Goal: Communication & Community: Answer question/provide support

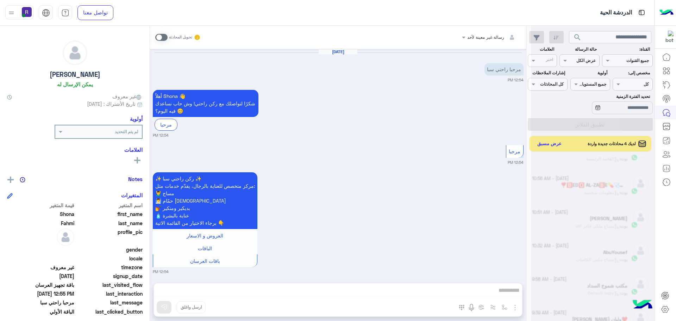
scroll to position [821, 0]
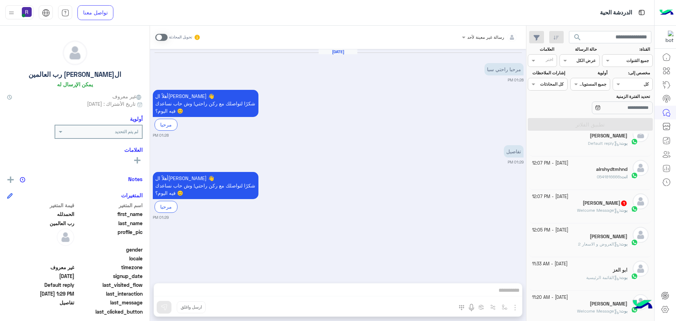
click at [573, 206] on div "ابو فهد 1" at bounding box center [580, 203] width 96 height 7
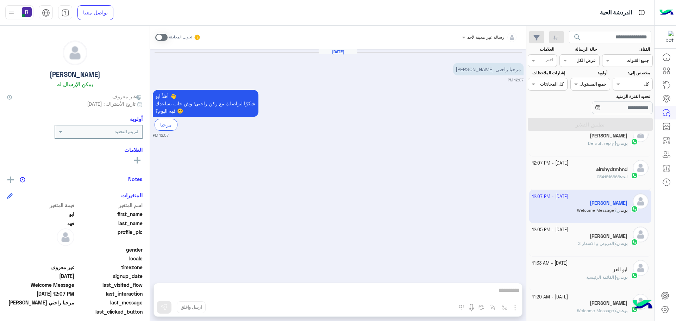
scroll to position [141, 0]
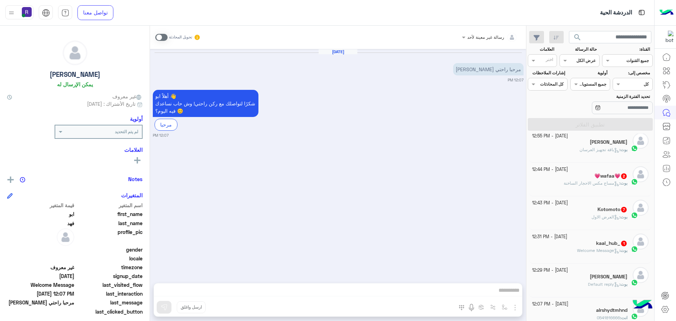
click at [596, 251] on span "Welcome Message" at bounding box center [598, 249] width 42 height 5
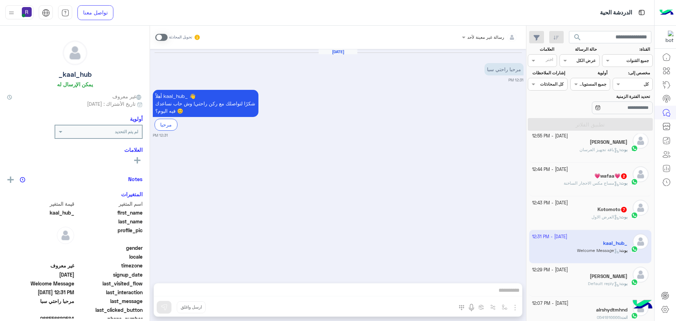
click at [596, 215] on span "العرض الاول" at bounding box center [605, 216] width 28 height 5
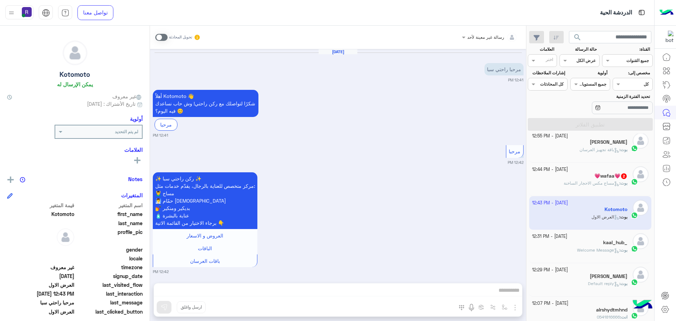
scroll to position [715, 0]
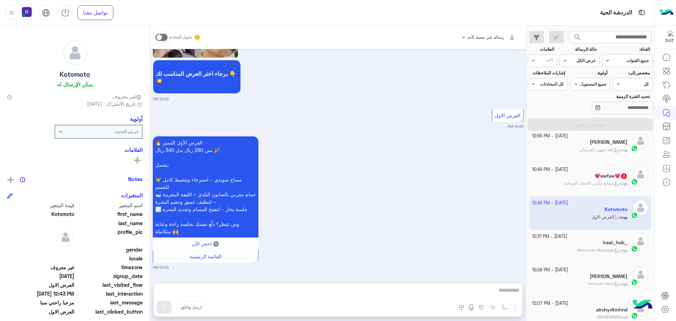
click at [596, 182] on span "مساج مكس الاحجار الساخنة" at bounding box center [592, 182] width 56 height 5
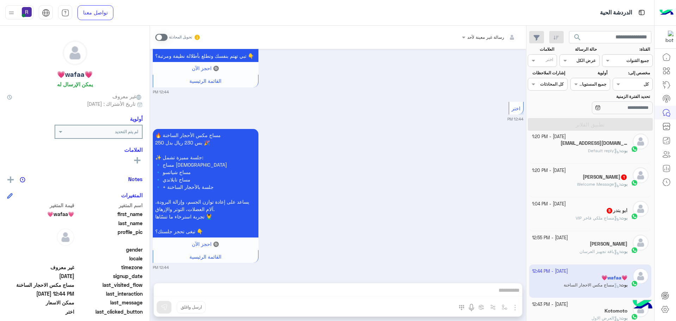
scroll to position [36, 0]
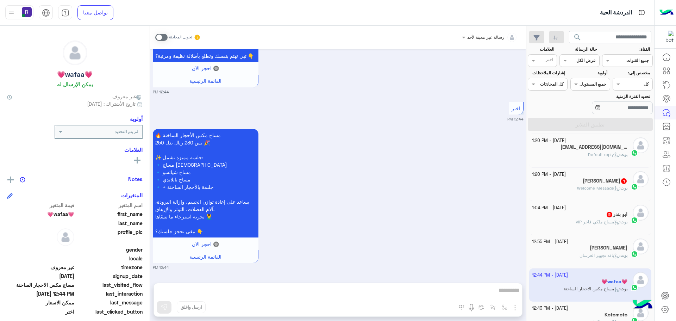
click at [595, 225] on div "بوت : مساج ملكي فاخر VIP" at bounding box center [580, 225] width 96 height 12
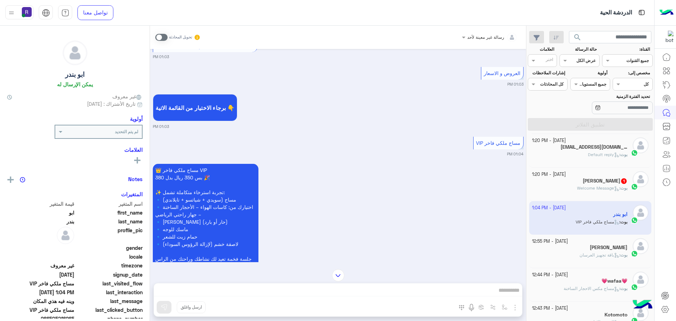
scroll to position [240, 0]
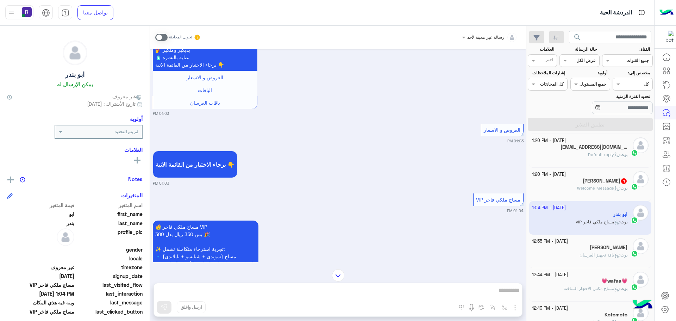
click at [602, 188] on span "Welcome Message" at bounding box center [598, 187] width 42 height 5
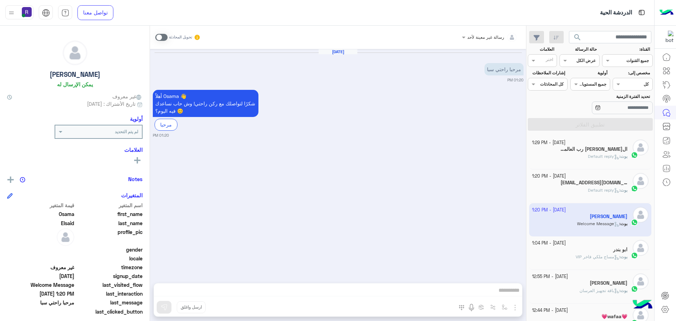
click at [588, 153] on p "[PERSON_NAME] : Default reply" at bounding box center [607, 156] width 39 height 6
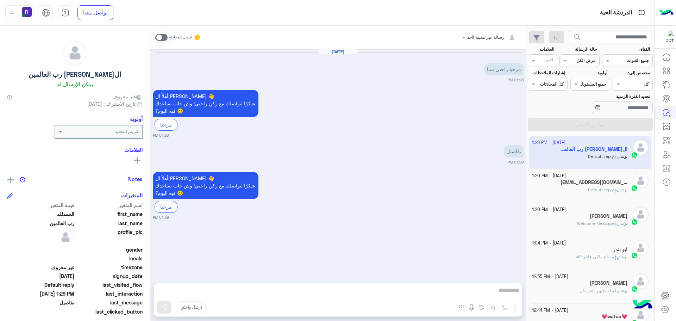
click at [166, 38] on span at bounding box center [161, 37] width 12 height 7
click at [514, 309] on img "button" at bounding box center [515, 307] width 8 height 8
click at [510, 291] on button "الصور" at bounding box center [504, 292] width 30 height 14
click at [513, 308] on img "button" at bounding box center [515, 307] width 8 height 8
click at [507, 296] on button "الصور" at bounding box center [504, 292] width 30 height 14
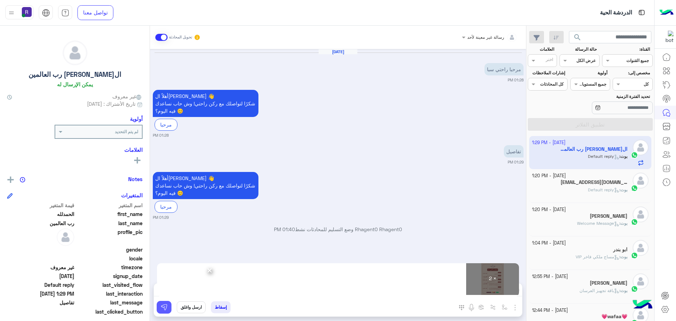
click at [163, 308] on img at bounding box center [164, 306] width 7 height 7
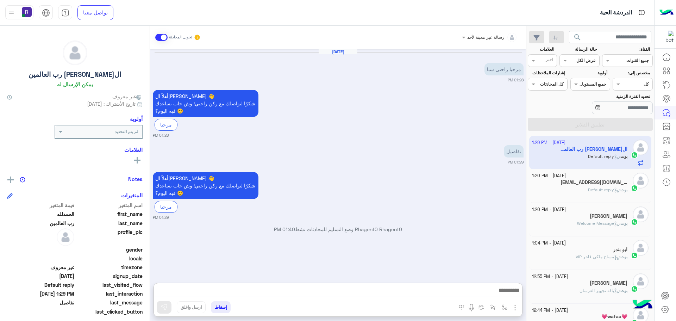
drag, startPoint x: 197, startPoint y: 293, endPoint x: 253, endPoint y: 238, distance: 78.2
click at [253, 237] on div "Rhagent0 Rhagent0 وضع التسليم للمحادثات نشط 01:40 PM" at bounding box center [338, 231] width 371 height 13
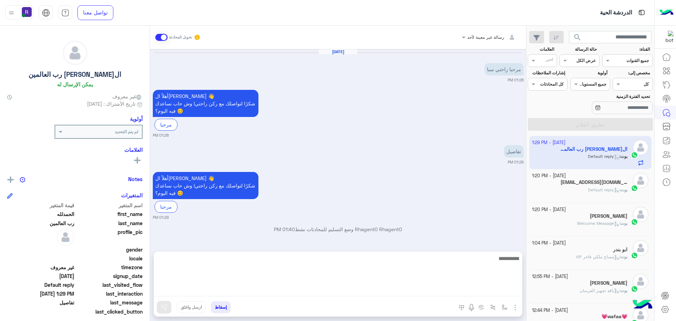
click at [244, 291] on textarea at bounding box center [338, 275] width 368 height 42
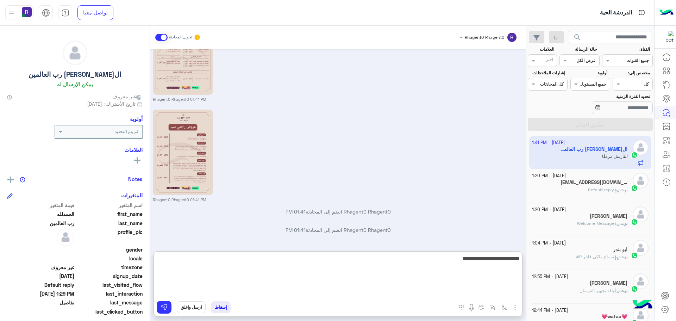
type textarea "**********"
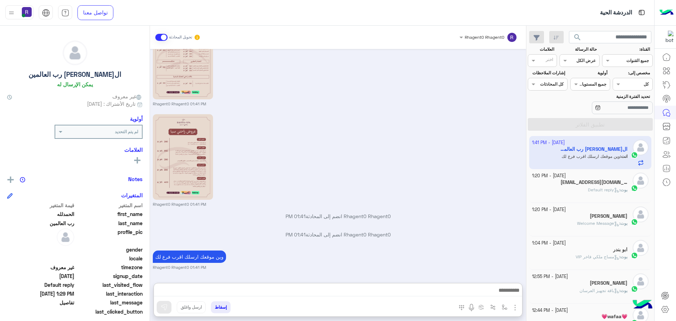
click at [281, 240] on div "Oct 13, 2025 مرحبا راحتي سبا 01:28 PM أهلاً الحمدلله 👋 شكرًا لتواصلك مع ركن راح…" at bounding box center [338, 162] width 376 height 227
click at [196, 255] on p "وين موقعك ارسلك اقرب فرع لك" at bounding box center [189, 256] width 73 height 12
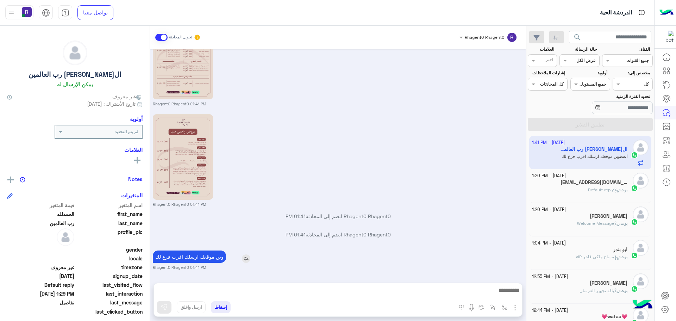
click at [196, 255] on p "وين موقعك ارسلك اقرب فرع لك" at bounding box center [189, 256] width 73 height 12
copy app-msgs-text
click at [605, 186] on div "abomuhammad1400@gmail.com 4" at bounding box center [580, 182] width 96 height 7
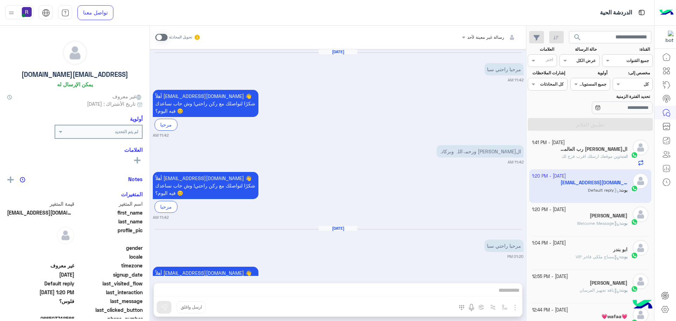
scroll to position [126, 0]
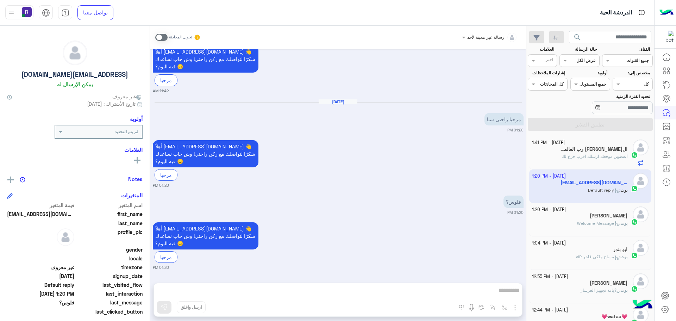
click at [163, 38] on span at bounding box center [161, 37] width 12 height 7
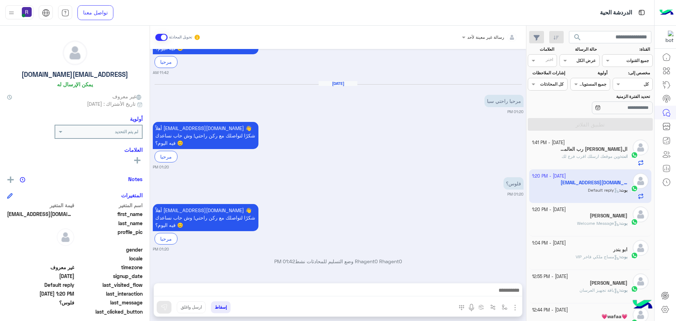
drag, startPoint x: 515, startPoint y: 309, endPoint x: 511, endPoint y: 292, distance: 17.5
click at [515, 308] on img "button" at bounding box center [515, 307] width 8 height 8
click at [511, 292] on img at bounding box center [513, 292] width 6 height 8
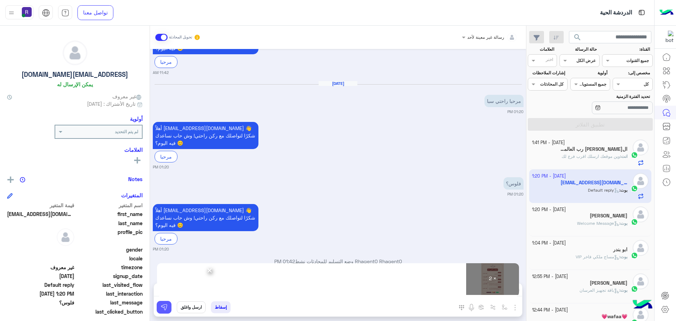
click at [163, 306] on img at bounding box center [164, 306] width 7 height 7
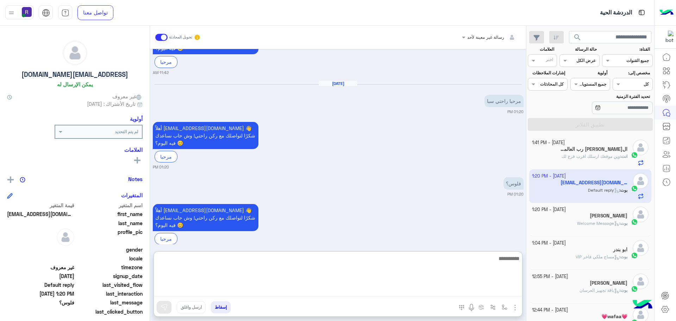
paste textarea "**********"
type textarea "**********"
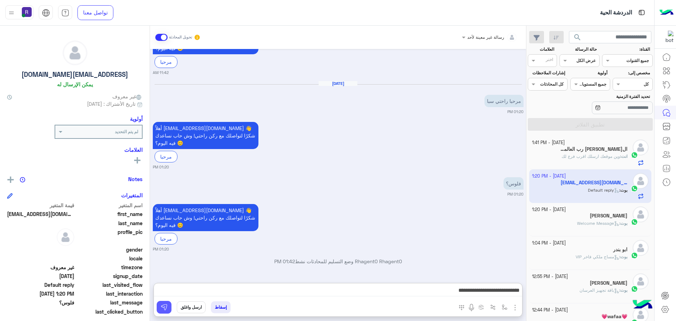
click at [164, 301] on button at bounding box center [164, 307] width 15 height 13
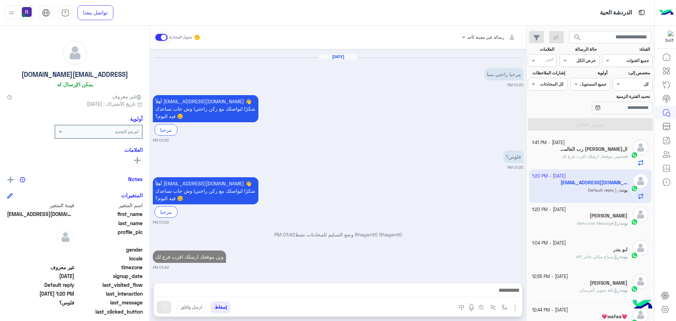
click at [592, 228] on div "بوت : Welcome Message" at bounding box center [580, 226] width 96 height 12
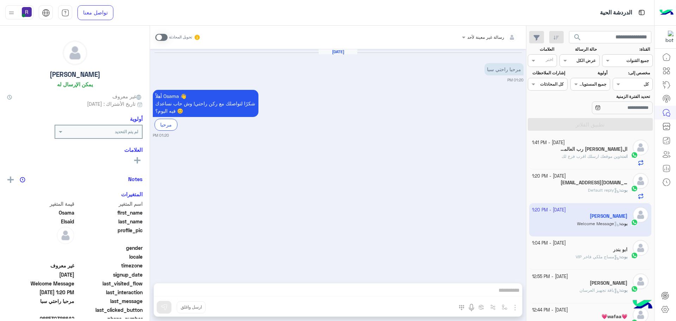
click at [163, 37] on span at bounding box center [161, 37] width 12 height 7
click at [511, 305] on img "button" at bounding box center [515, 307] width 8 height 8
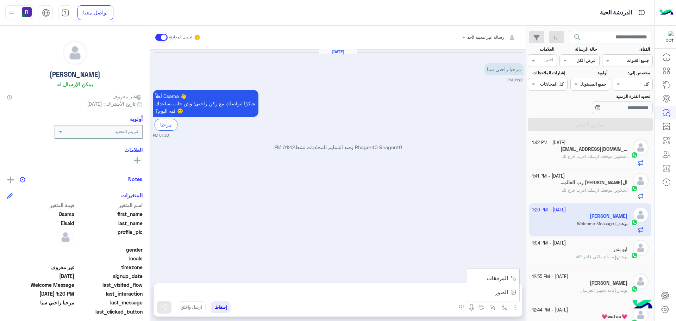
click at [505, 293] on span "الصور" at bounding box center [501, 292] width 13 height 8
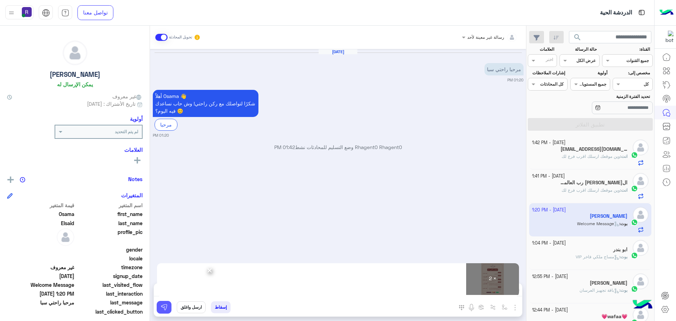
click at [166, 304] on img at bounding box center [164, 306] width 7 height 7
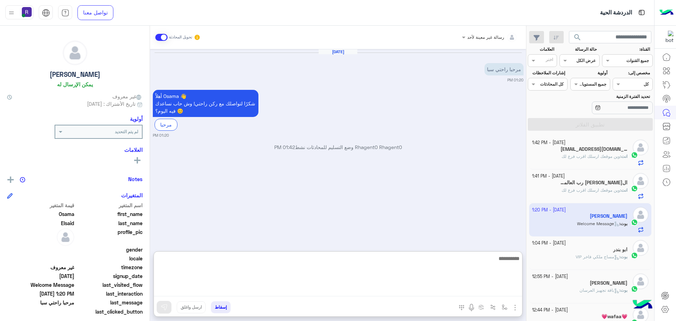
paste textarea "**********"
type textarea "**********"
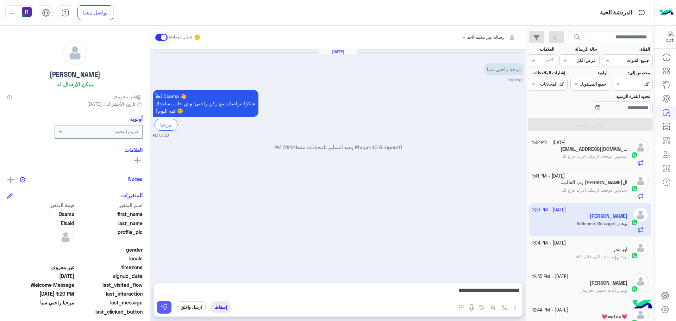
click at [165, 303] on button at bounding box center [164, 307] width 15 height 13
click at [600, 250] on div "ابو بندر" at bounding box center [580, 249] width 96 height 7
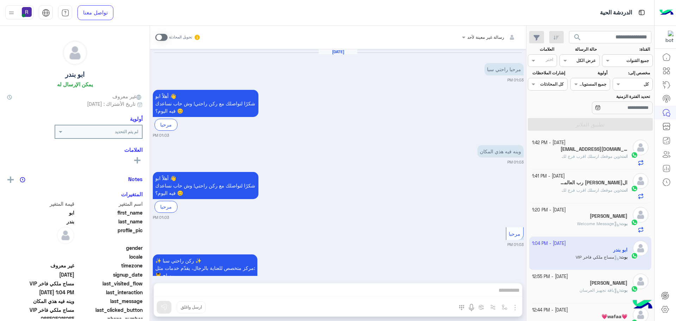
scroll to position [346, 0]
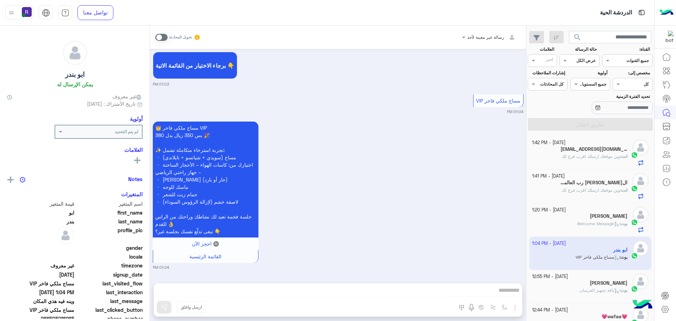
click at [165, 38] on span at bounding box center [161, 37] width 12 height 7
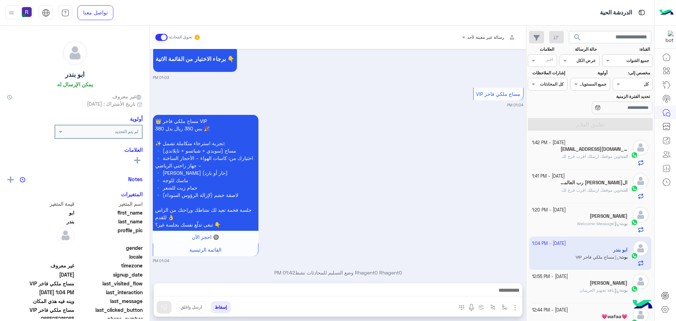
scroll to position [364, 0]
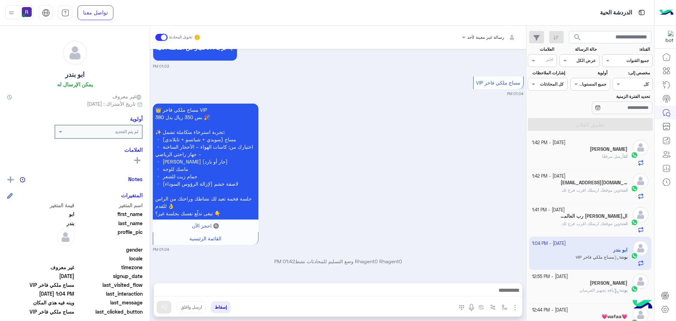
drag, startPoint x: 513, startPoint y: 307, endPoint x: 507, endPoint y: 298, distance: 10.9
click at [513, 306] on img "button" at bounding box center [515, 307] width 8 height 8
click at [507, 296] on button "الصور" at bounding box center [504, 292] width 30 height 14
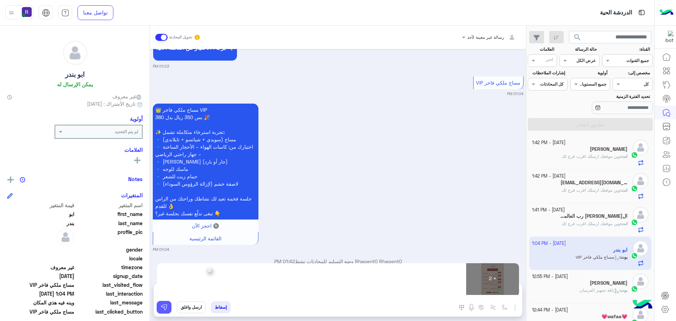
click at [168, 308] on button at bounding box center [164, 307] width 15 height 13
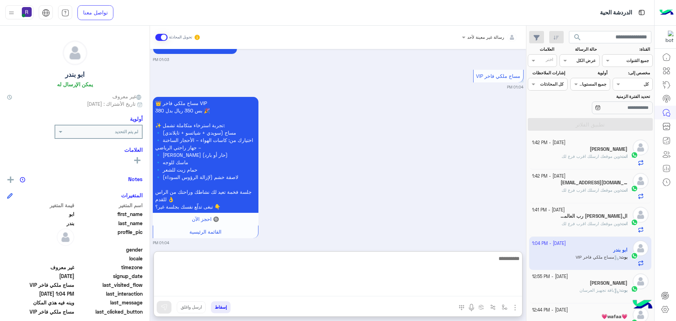
paste textarea "**********"
type textarea "**********"
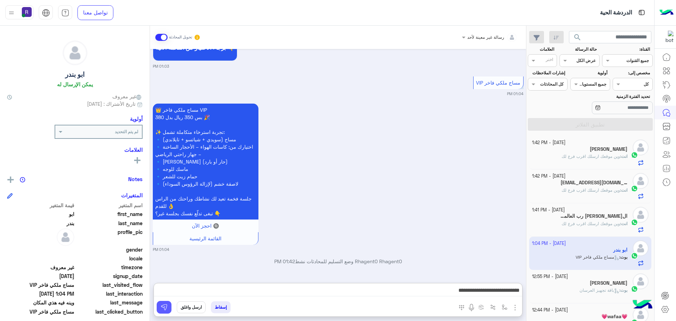
click at [169, 307] on button at bounding box center [164, 307] width 15 height 13
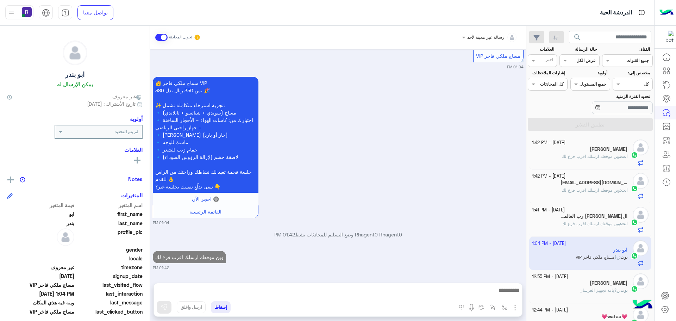
scroll to position [35, 0]
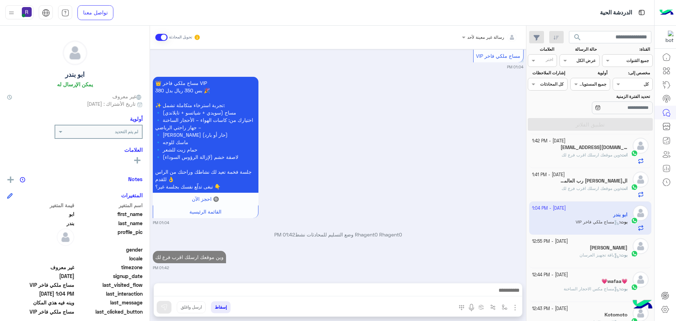
click at [603, 254] on span "باقة تجهيز العرسان" at bounding box center [599, 254] width 40 height 5
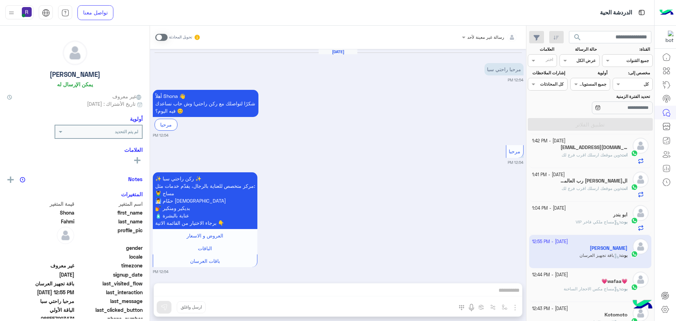
scroll to position [821, 0]
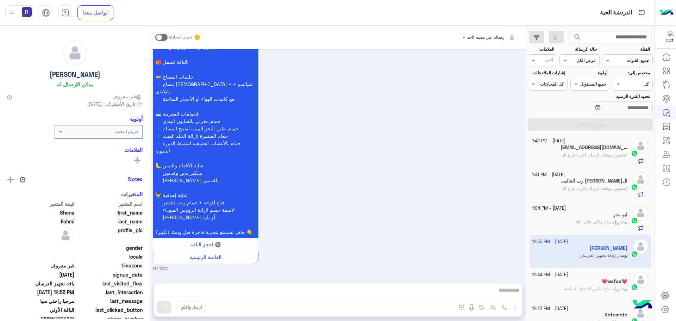
click at [164, 37] on span at bounding box center [161, 37] width 12 height 7
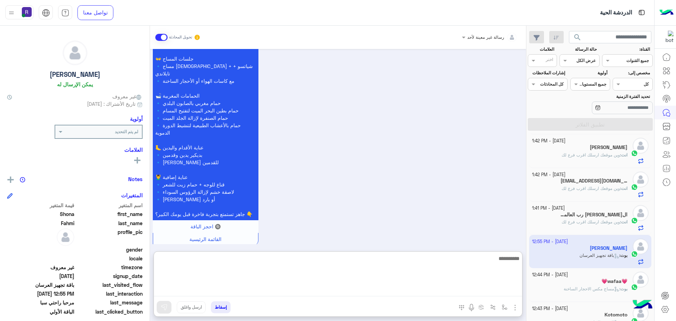
paste textarea "**********"
type textarea "**********"
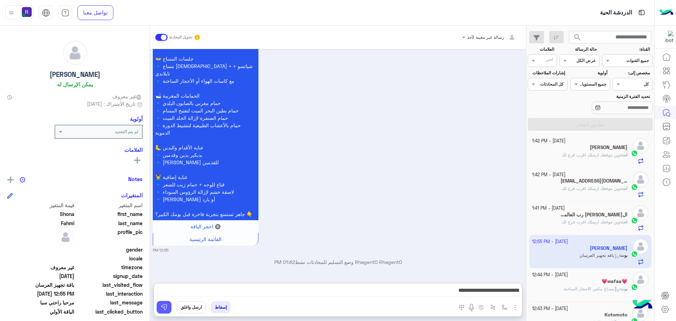
click at [163, 309] on img at bounding box center [164, 306] width 7 height 7
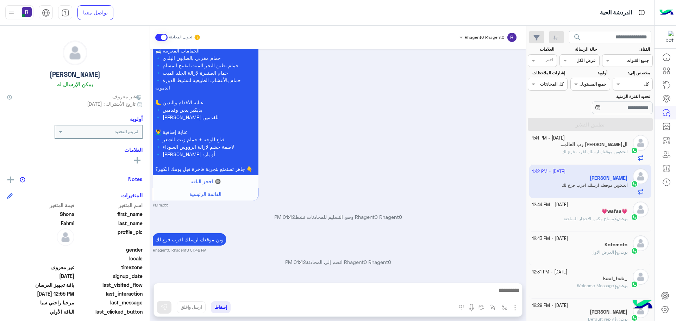
scroll to position [106, 0]
click at [583, 216] on span "مساج مكس الاحجار الساخنة" at bounding box center [592, 217] width 56 height 5
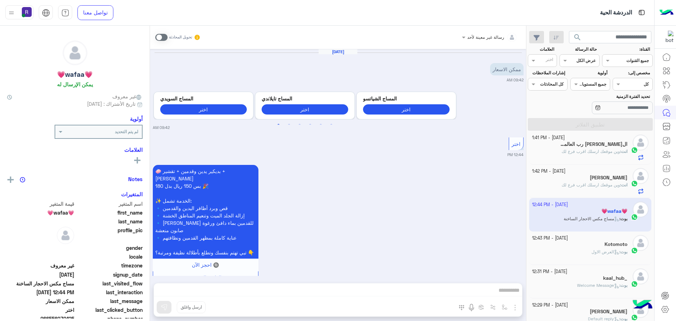
scroll to position [196, 0]
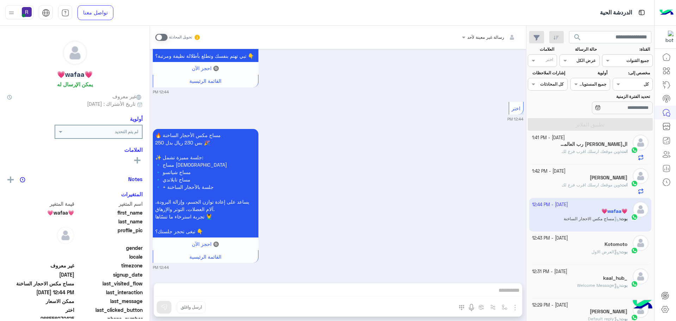
click at [164, 38] on span at bounding box center [161, 37] width 12 height 7
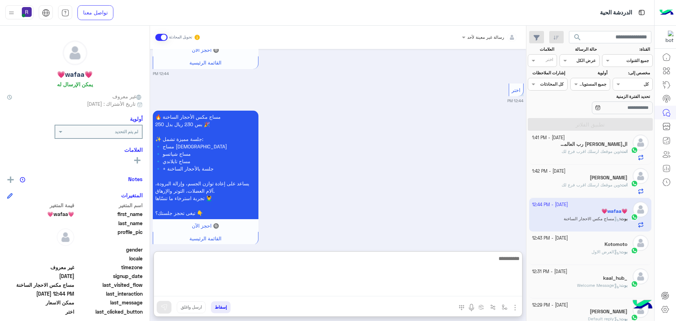
paste textarea "**********"
type textarea "**********"
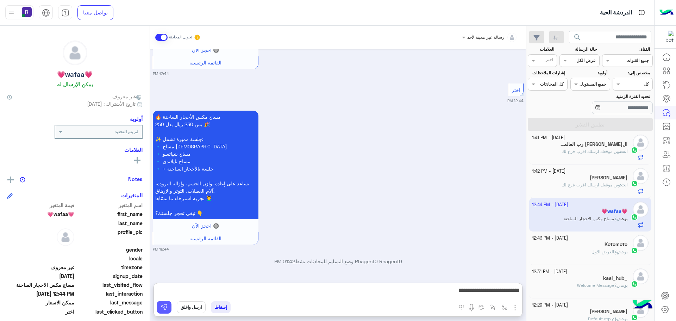
click at [169, 304] on button at bounding box center [164, 307] width 15 height 13
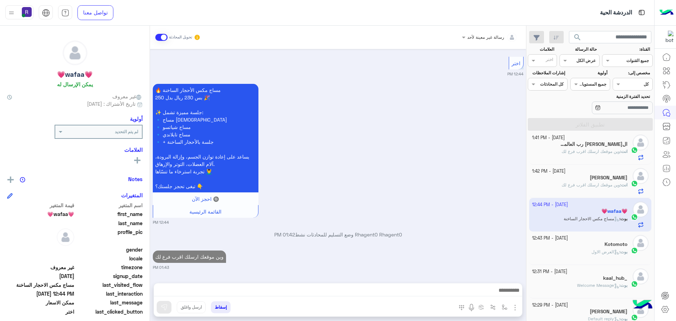
click at [605, 251] on span "العرض الاول" at bounding box center [605, 251] width 28 height 5
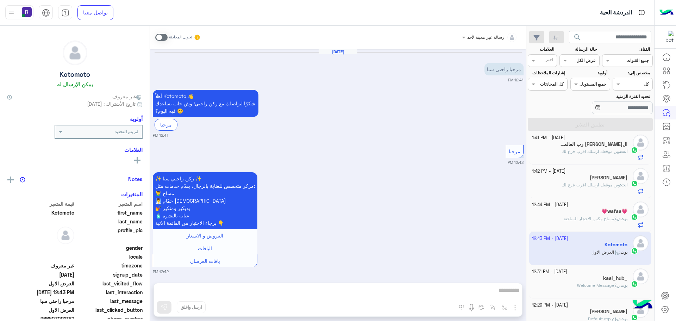
scroll to position [715, 0]
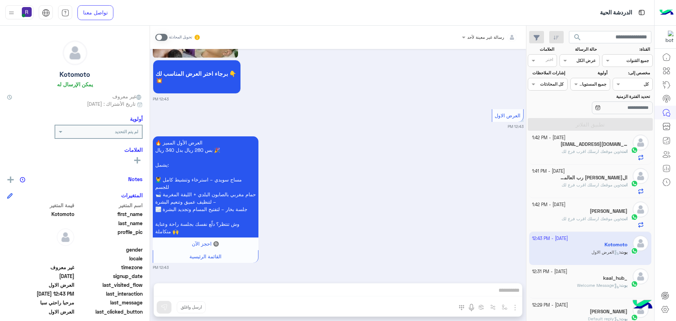
click at [165, 37] on span at bounding box center [161, 37] width 12 height 7
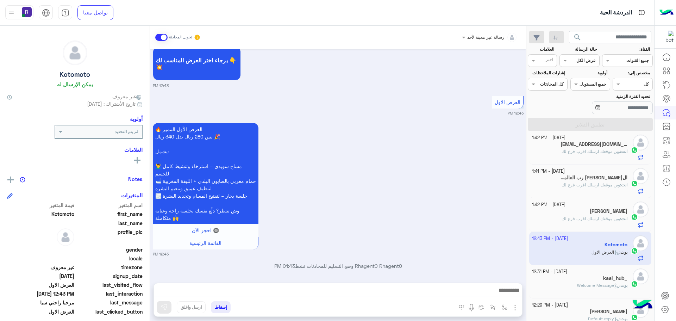
scroll to position [733, 0]
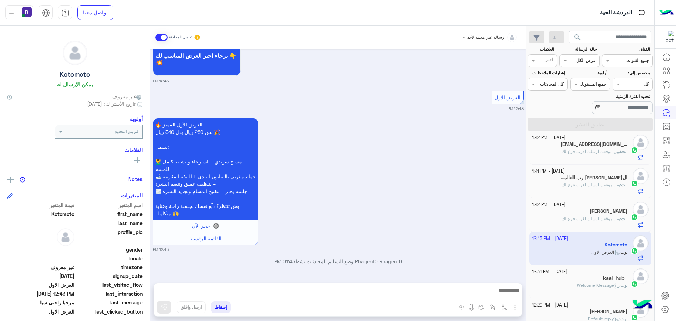
click at [517, 307] on img "button" at bounding box center [515, 307] width 8 height 8
click at [504, 289] on span "الصور" at bounding box center [501, 292] width 13 height 8
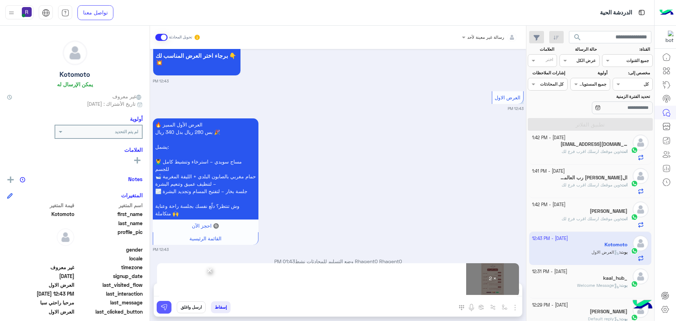
click at [169, 307] on button at bounding box center [164, 307] width 15 height 13
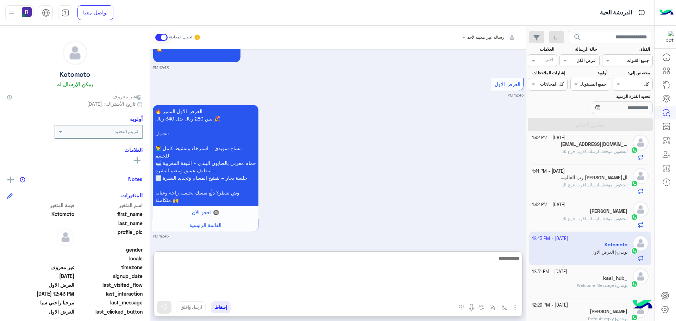
paste textarea "**********"
type textarea "**********"
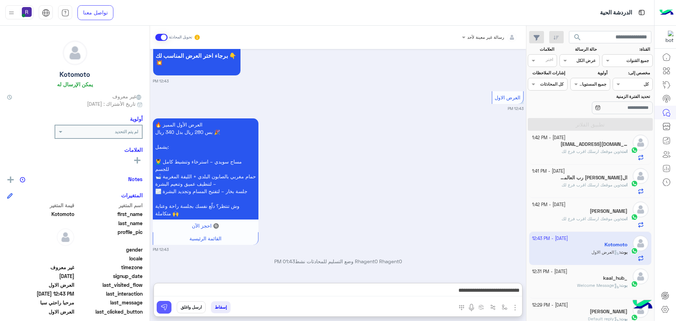
click at [167, 305] on img at bounding box center [164, 306] width 7 height 7
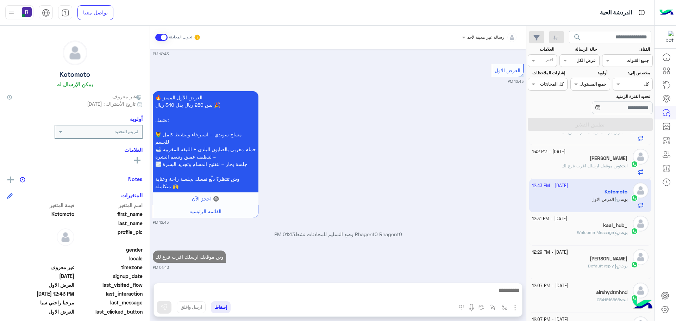
scroll to position [176, 0]
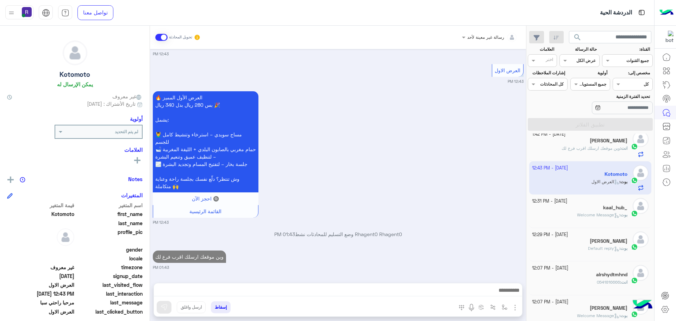
click at [583, 220] on div "بوت : Welcome Message" at bounding box center [580, 218] width 96 height 12
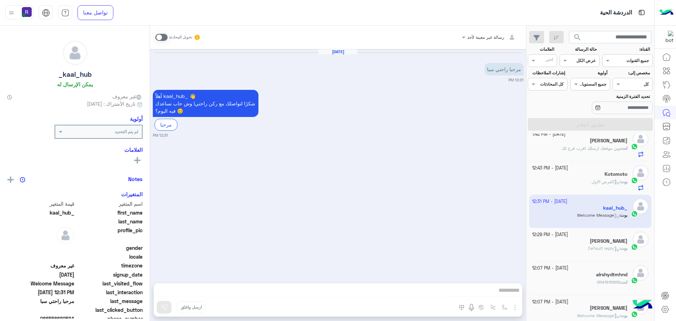
click at [164, 37] on span at bounding box center [161, 37] width 12 height 7
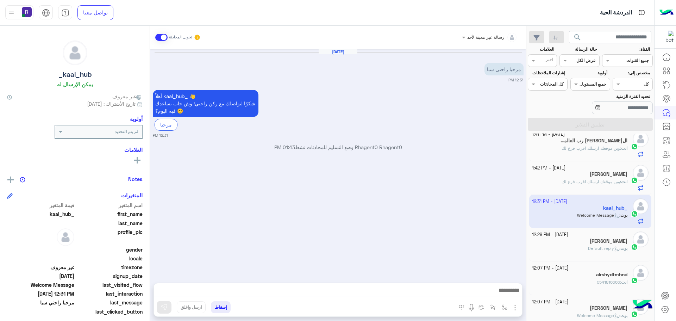
click at [515, 306] on img "button" at bounding box center [515, 307] width 8 height 8
click at [502, 290] on span "الصور" at bounding box center [501, 292] width 13 height 8
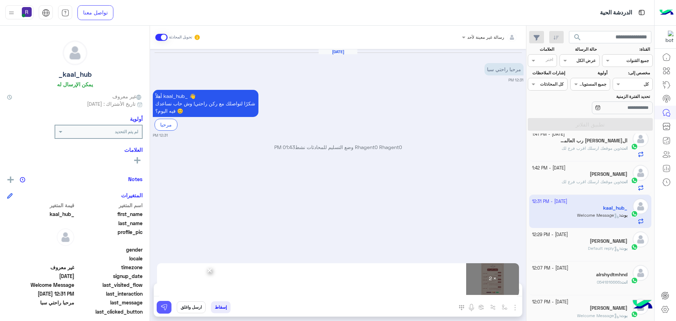
click at [164, 309] on img at bounding box center [164, 306] width 7 height 7
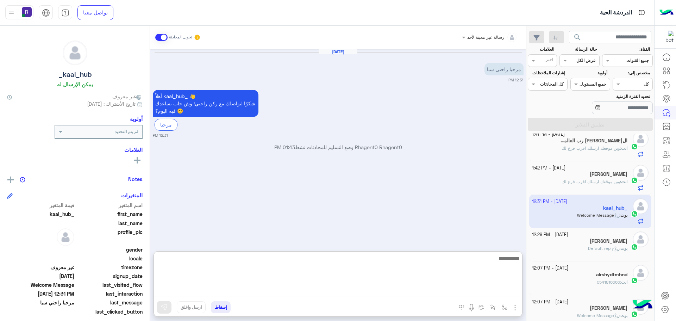
paste textarea "**********"
type textarea "**********"
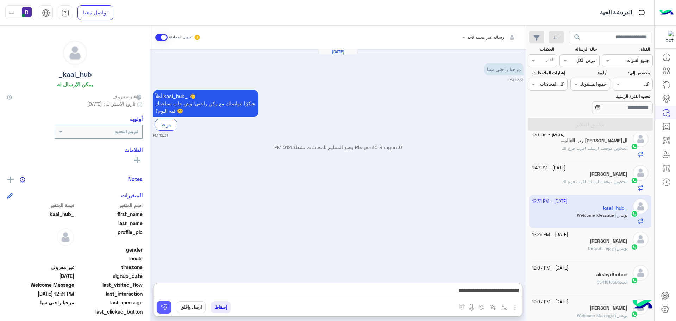
click at [166, 305] on img at bounding box center [164, 306] width 7 height 7
click at [568, 237] on small "13 October - 12:29 PM" at bounding box center [550, 234] width 36 height 7
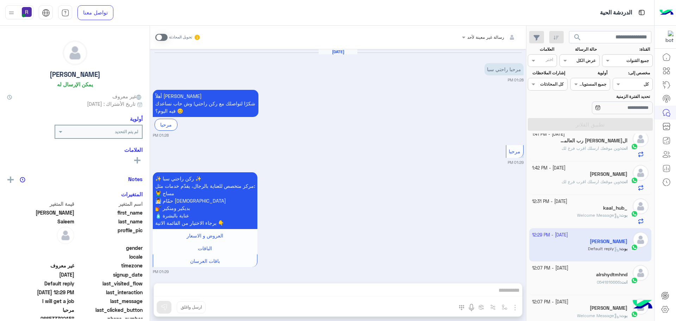
scroll to position [345, 0]
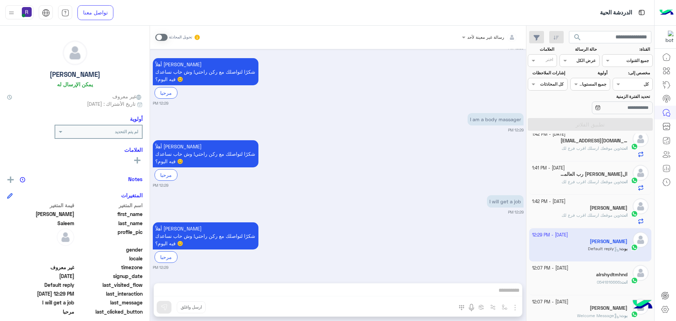
click at [163, 36] on span at bounding box center [161, 37] width 12 height 7
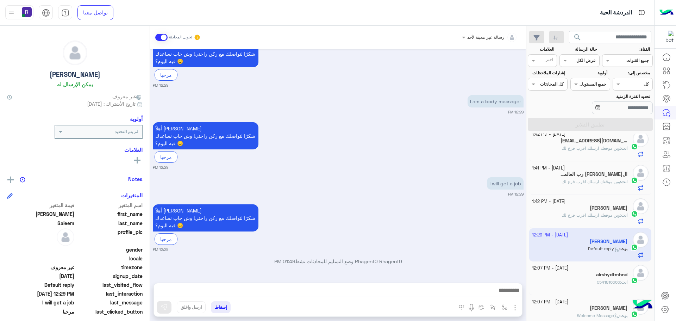
click at [516, 308] on img "button" at bounding box center [515, 307] width 8 height 8
click at [510, 296] on button "الصور" at bounding box center [504, 292] width 30 height 14
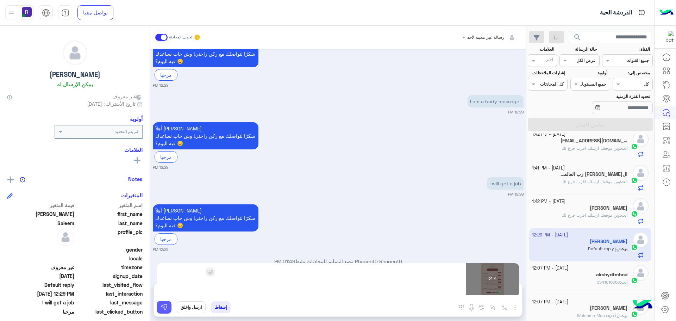
click at [170, 307] on button at bounding box center [164, 307] width 15 height 13
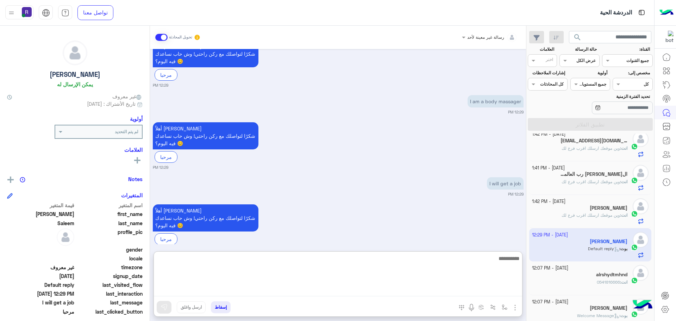
paste textarea "**********"
type textarea "**********"
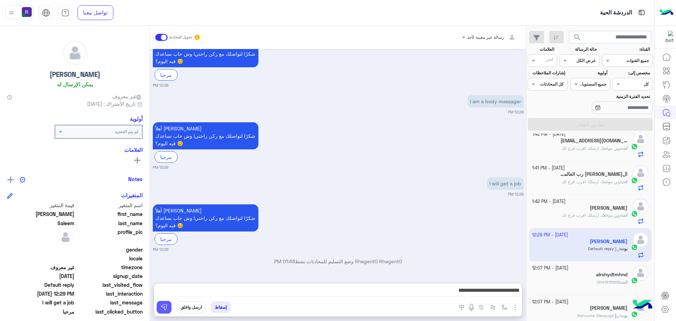
click at [168, 310] on button at bounding box center [164, 307] width 15 height 13
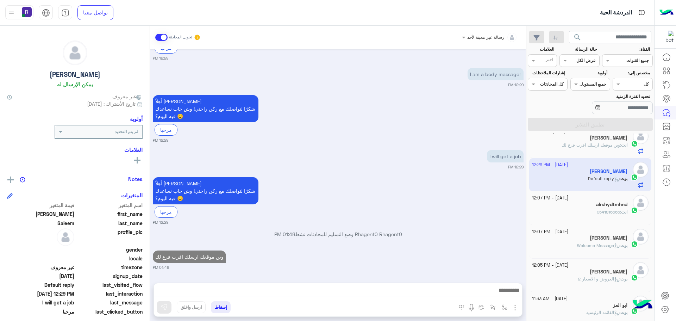
scroll to position [246, 0]
click at [597, 214] on p "انت : 0541816666" at bounding box center [612, 211] width 31 height 6
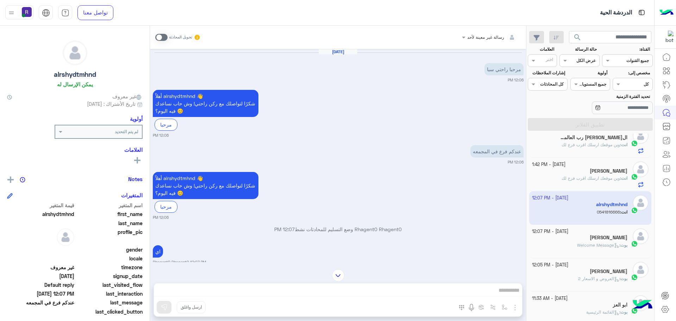
scroll to position [58, 0]
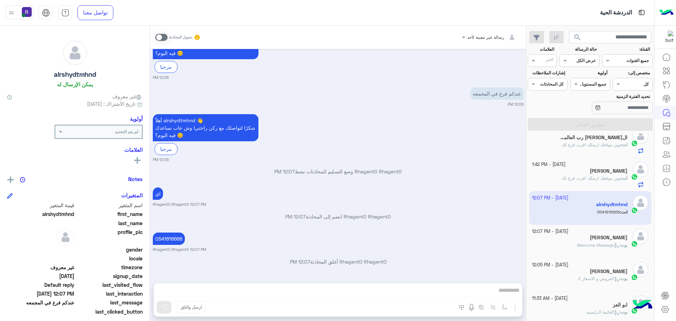
click at [591, 239] on div "[PERSON_NAME]" at bounding box center [580, 237] width 96 height 7
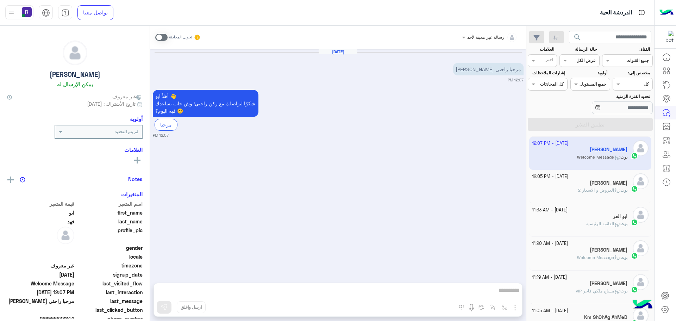
scroll to position [352, 0]
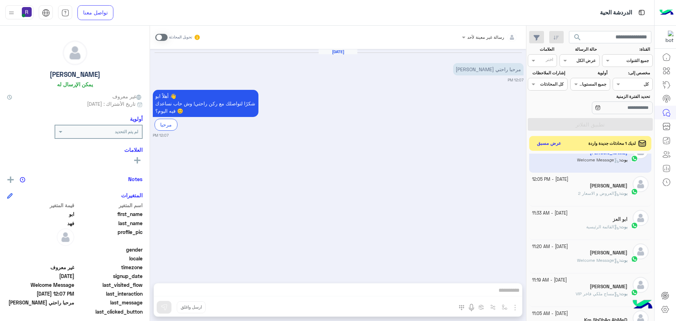
click at [543, 145] on button "عرض مسبق" at bounding box center [549, 144] width 30 height 10
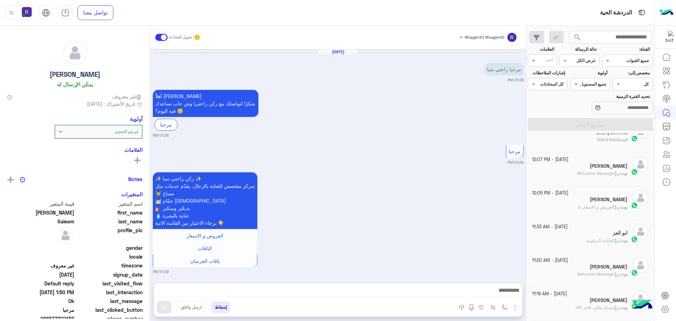
scroll to position [689, 0]
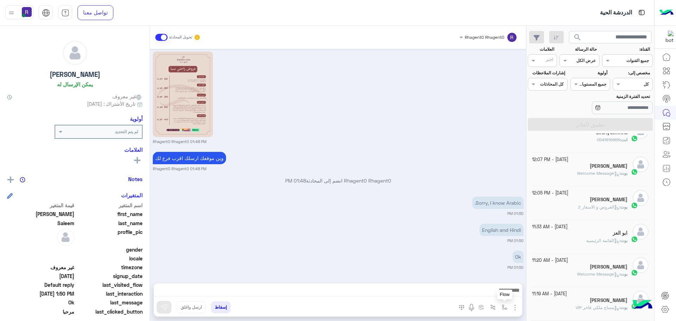
click at [503, 304] on img "button" at bounding box center [505, 307] width 6 height 6
click at [500, 291] on input "text" at bounding box center [489, 290] width 36 height 6
click at [490, 250] on div "لبن" at bounding box center [480, 248] width 61 height 14
type textarea "***"
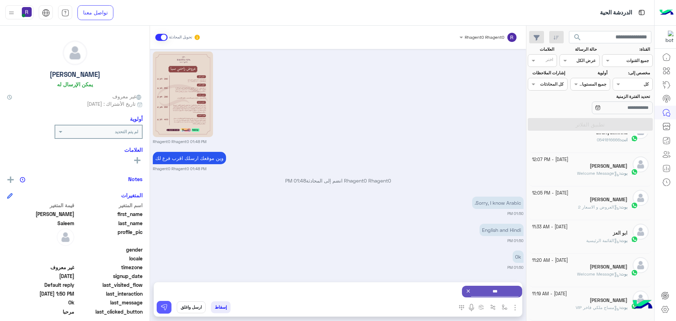
click at [168, 308] on button at bounding box center [164, 307] width 15 height 13
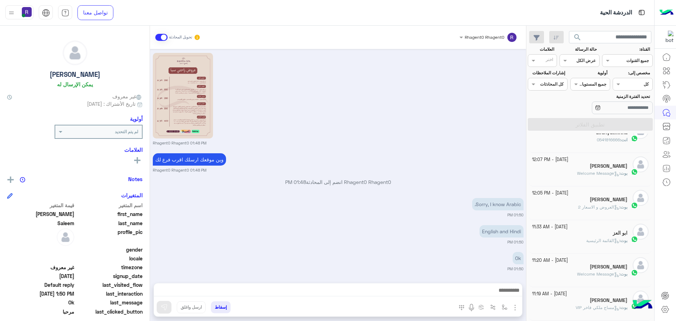
scroll to position [689, 0]
click at [504, 306] on img "button" at bounding box center [505, 307] width 6 height 6
click at [503, 292] on input "text" at bounding box center [489, 290] width 36 height 6
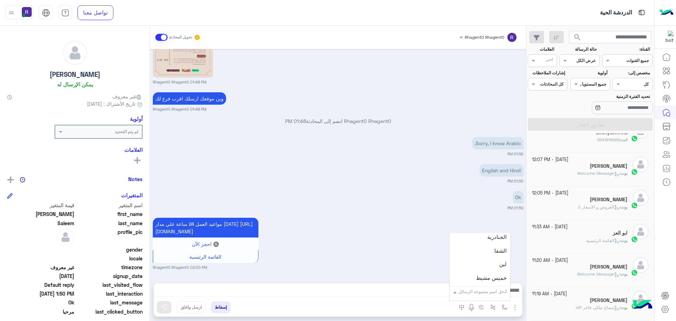
scroll to position [493, 0]
click at [486, 249] on div "لبن" at bounding box center [480, 248] width 61 height 14
type textarea "***"
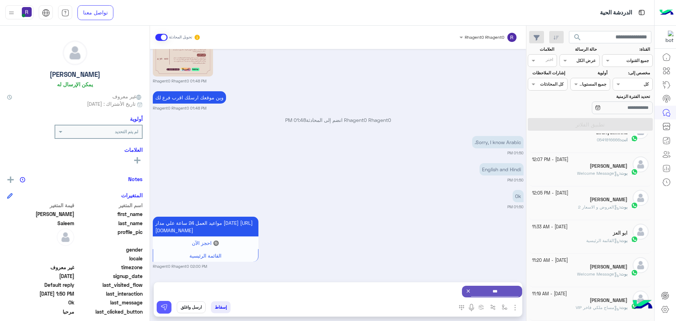
click at [164, 304] on img at bounding box center [164, 306] width 7 height 7
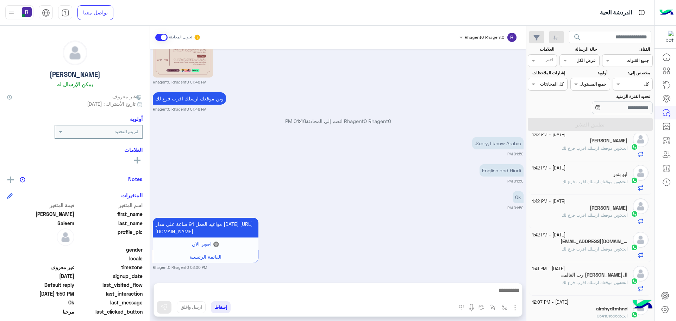
scroll to position [0, 0]
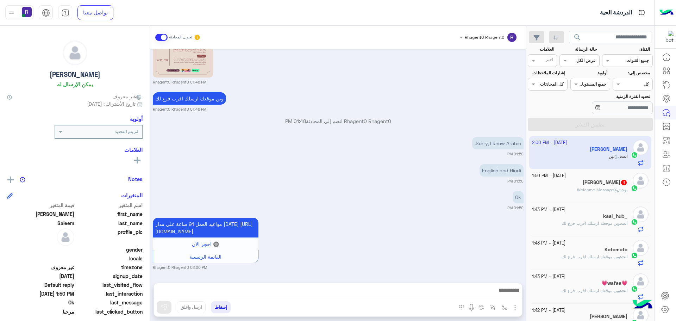
click at [613, 185] on h5 "HAMID MUZA 1" at bounding box center [605, 182] width 45 height 6
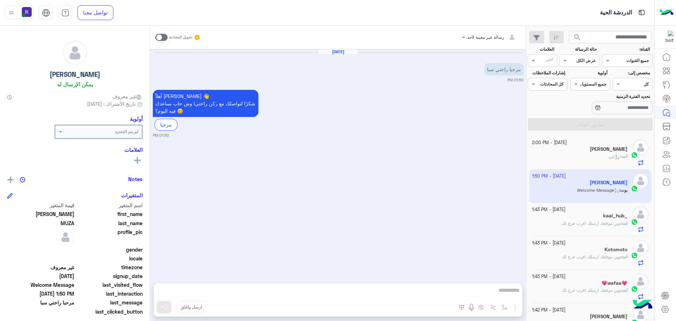
click at [164, 38] on span at bounding box center [161, 37] width 12 height 7
click at [516, 306] on img "button" at bounding box center [515, 307] width 8 height 8
click at [510, 295] on button "الصور" at bounding box center [504, 292] width 30 height 14
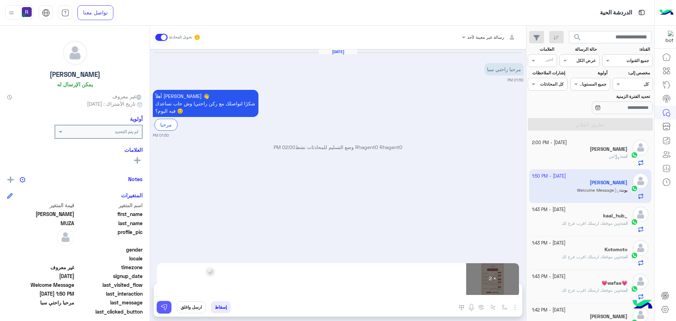
click at [164, 307] on img at bounding box center [164, 306] width 7 height 7
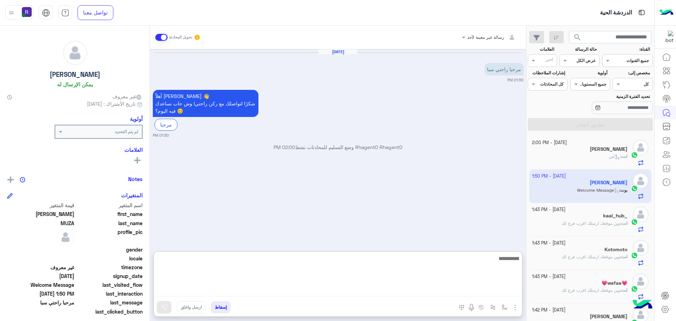
paste textarea "**********"
type textarea "**********"
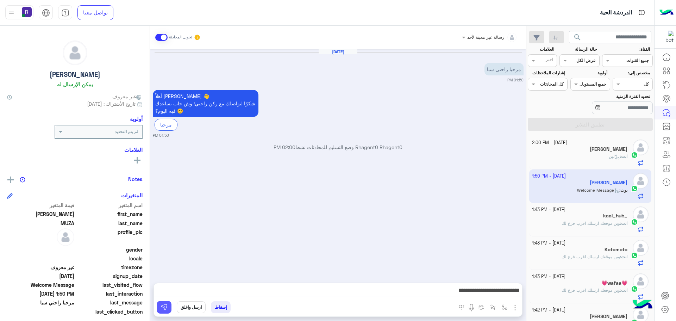
click at [165, 306] on img at bounding box center [164, 306] width 7 height 7
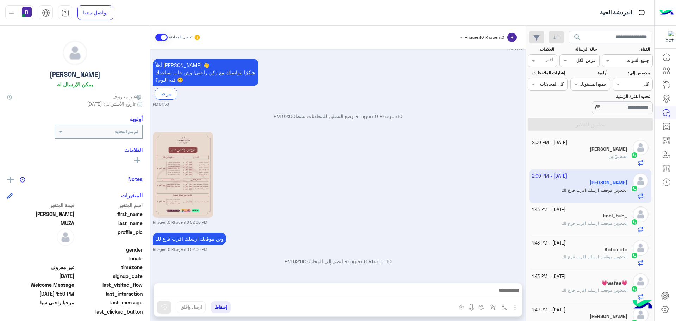
scroll to position [131, 0]
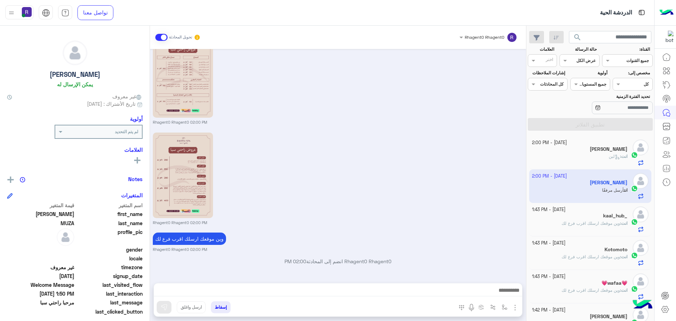
click at [609, 158] on span "لبن" at bounding box center [614, 155] width 11 height 5
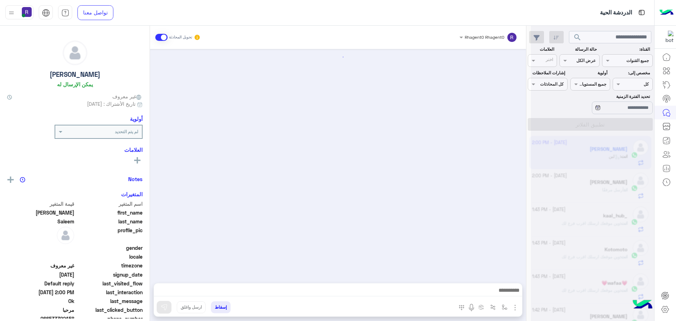
scroll to position [741, 0]
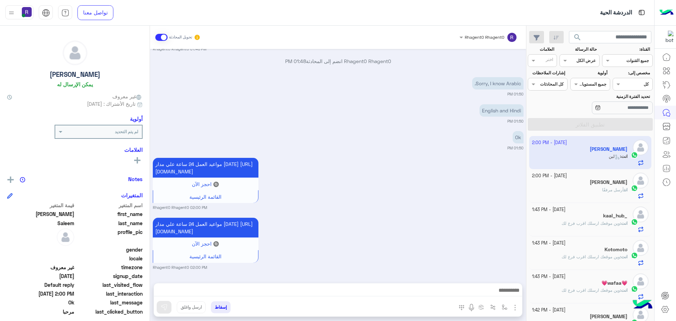
click at [567, 188] on div "انت أرسل مرفقًا" at bounding box center [580, 193] width 96 height 12
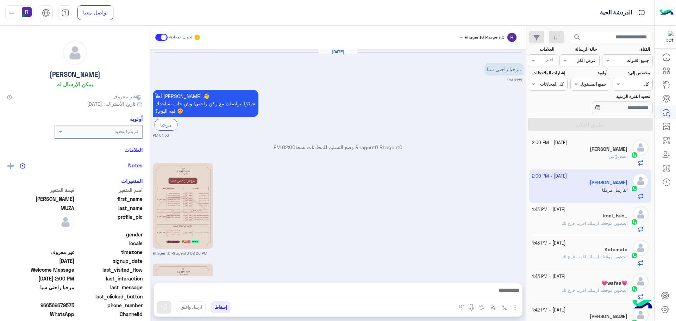
scroll to position [131, 0]
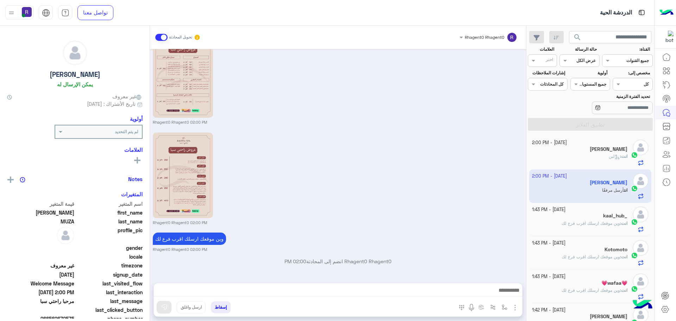
click at [590, 150] on div "[PERSON_NAME]" at bounding box center [580, 149] width 96 height 7
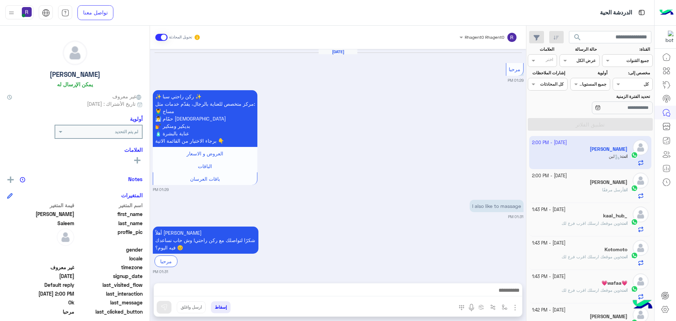
scroll to position [741, 0]
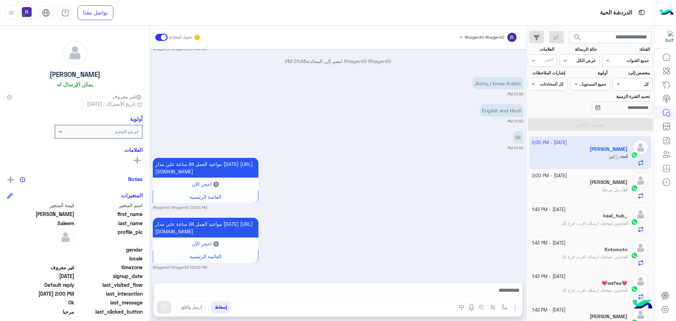
click at [582, 228] on div "انت : وين موقعك ارسلك اقرب فرع لك" at bounding box center [580, 226] width 96 height 12
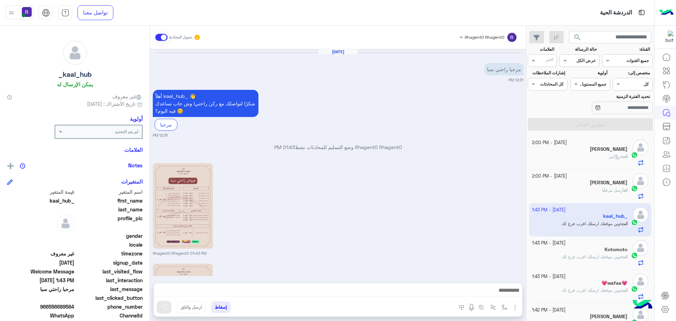
scroll to position [131, 0]
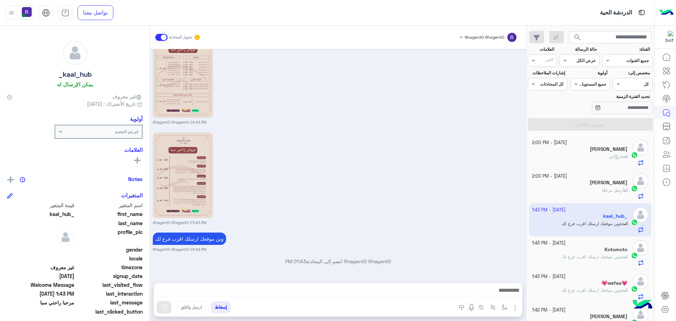
click at [580, 158] on div "انت : لبن" at bounding box center [580, 159] width 96 height 12
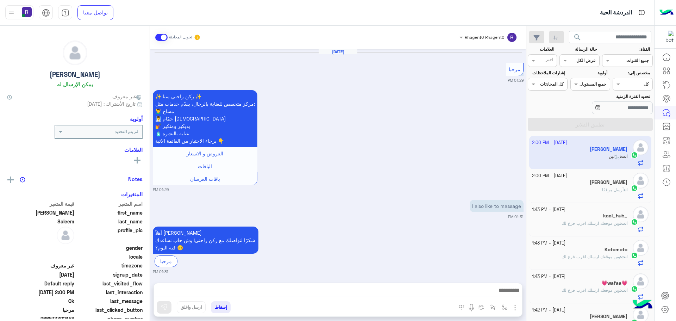
scroll to position [741, 0]
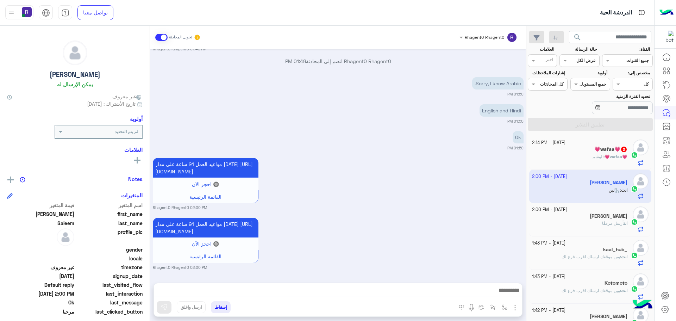
click at [580, 151] on div "💗wafaa💗 2" at bounding box center [580, 149] width 96 height 7
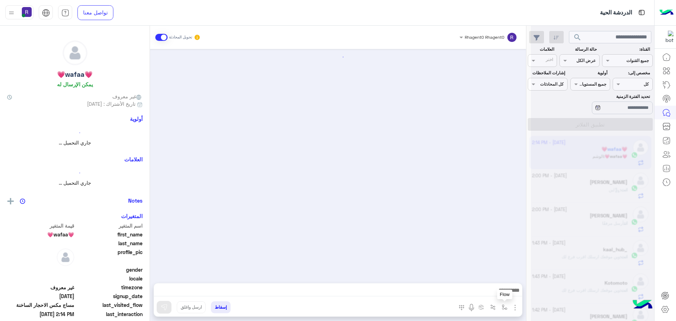
click at [505, 308] on img "button" at bounding box center [505, 307] width 6 height 6
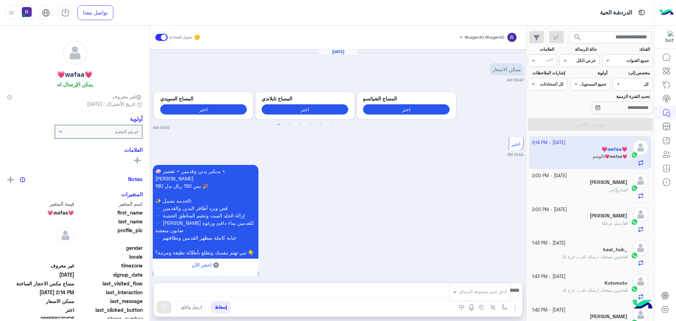
scroll to position [326, 0]
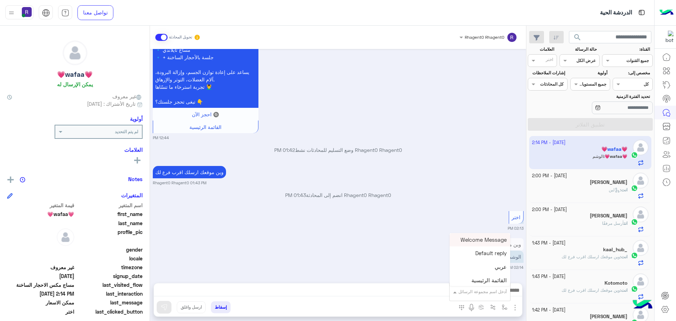
click at [498, 294] on div "أدخل اسم مجموعة الرسائل" at bounding box center [482, 291] width 48 height 6
click at [485, 269] on div "الشفا" at bounding box center [480, 270] width 61 height 14
type textarea "*****"
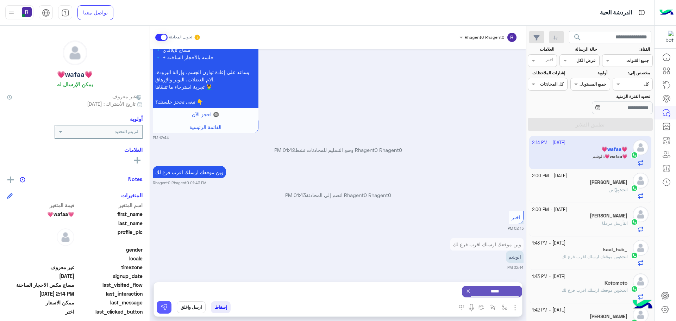
click at [165, 306] on img at bounding box center [164, 306] width 7 height 7
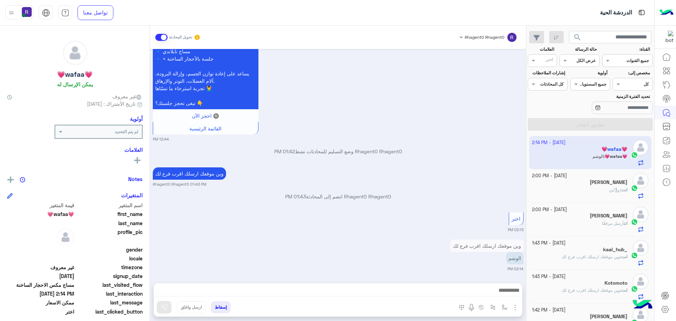
scroll to position [326, 0]
click at [497, 303] on button "button" at bounding box center [493, 307] width 12 height 12
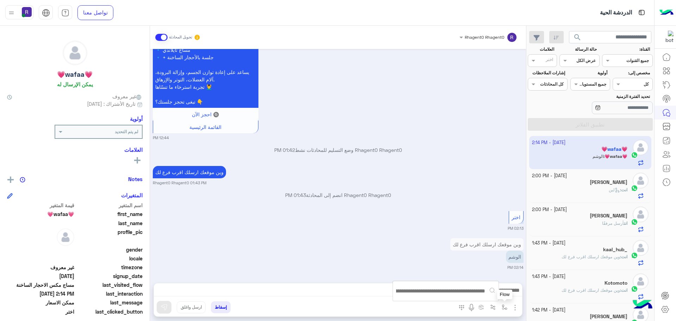
click at [506, 310] on button "button" at bounding box center [505, 307] width 12 height 12
click at [496, 295] on div "أدخل اسم مجموعة الرسائل" at bounding box center [480, 291] width 61 height 13
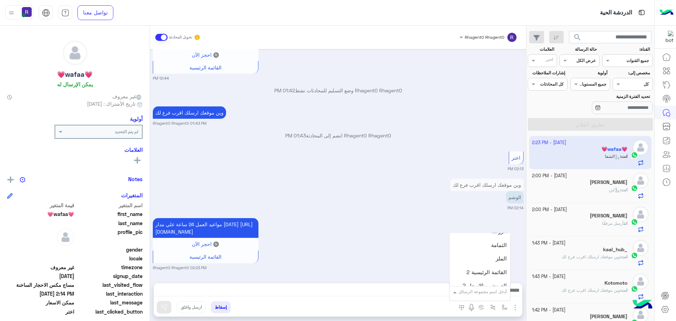
scroll to position [493, 0]
click at [491, 249] on div "لبن" at bounding box center [480, 248] width 61 height 14
type textarea "***"
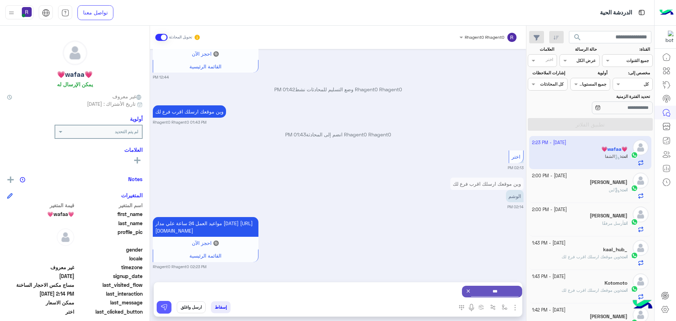
click at [164, 308] on img at bounding box center [164, 306] width 7 height 7
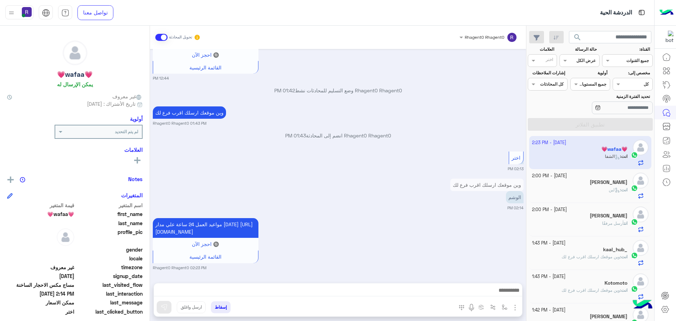
scroll to position [393, 0]
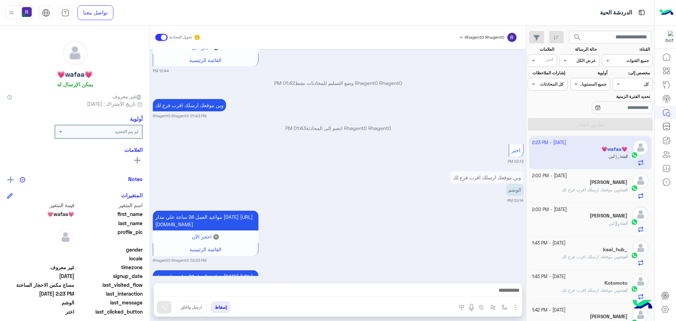
scroll to position [460, 0]
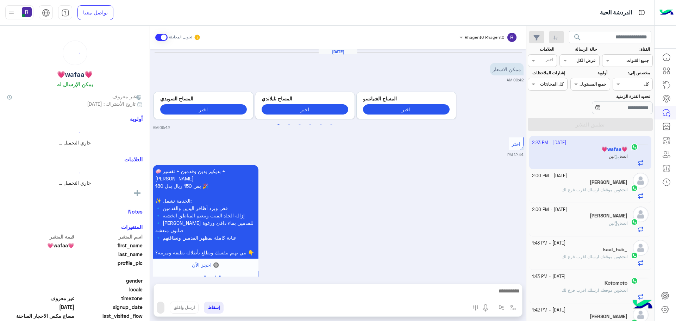
scroll to position [460, 0]
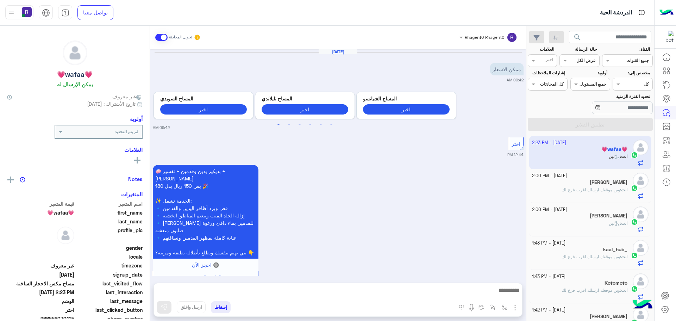
scroll to position [460, 0]
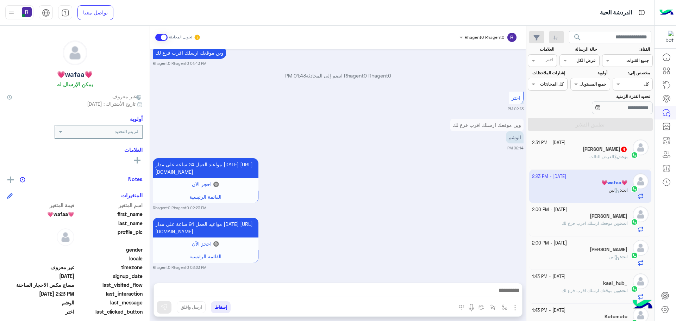
click at [580, 155] on div "بوت : العرض الثالث" at bounding box center [580, 159] width 96 height 12
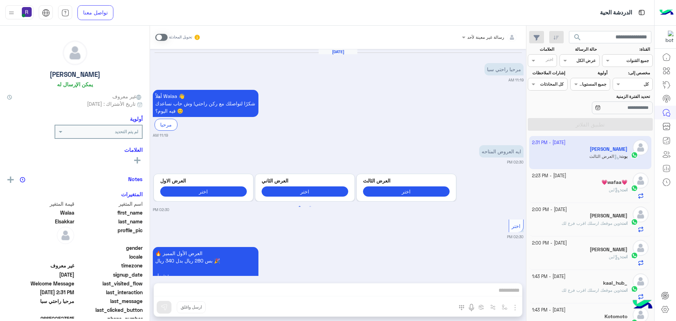
scroll to position [535, 0]
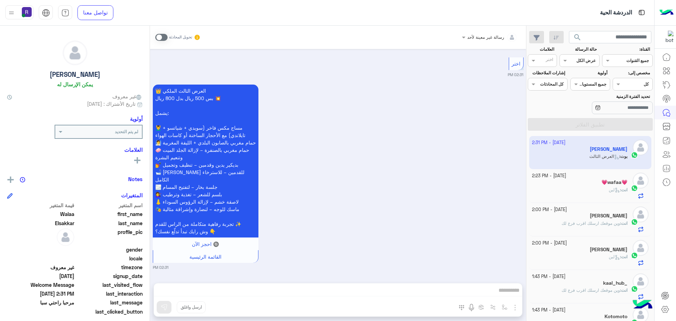
click at [165, 39] on span at bounding box center [161, 37] width 12 height 7
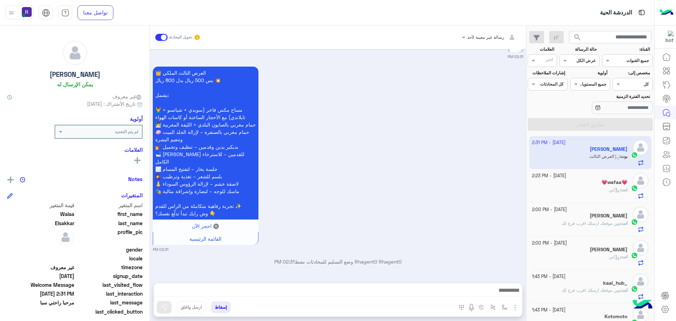
click at [513, 306] on img "button" at bounding box center [515, 307] width 8 height 8
click at [507, 292] on span "الصور" at bounding box center [501, 292] width 13 height 8
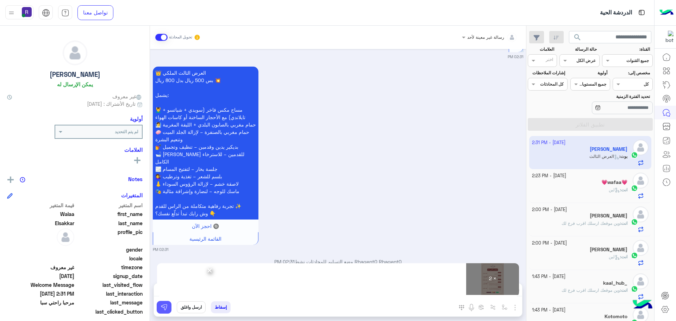
click at [165, 307] on img at bounding box center [164, 306] width 7 height 7
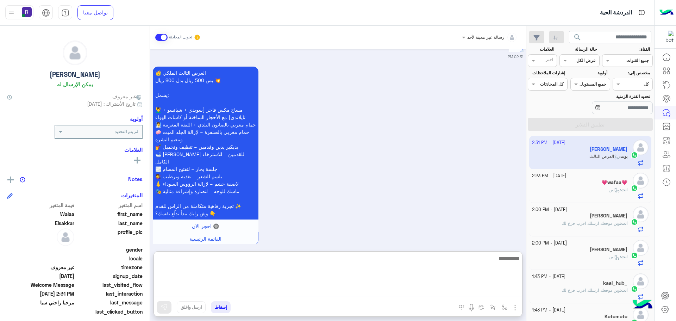
paste textarea "**********"
type textarea "**********"
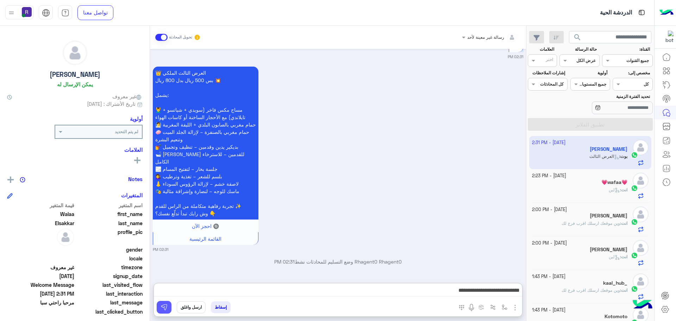
click at [166, 308] on img at bounding box center [164, 306] width 7 height 7
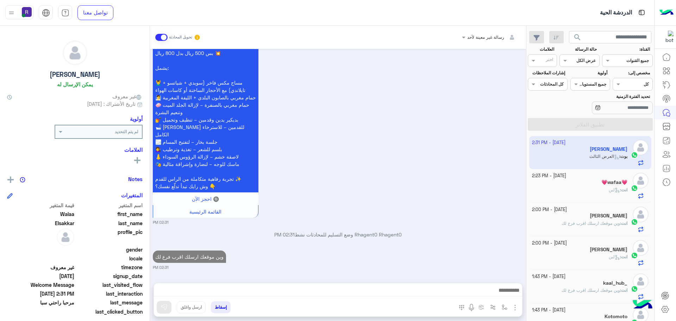
scroll to position [580, 0]
click at [617, 193] on div "انت : لبن" at bounding box center [580, 193] width 96 height 12
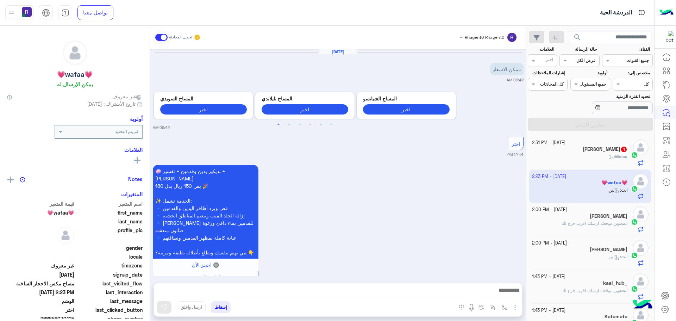
scroll to position [460, 0]
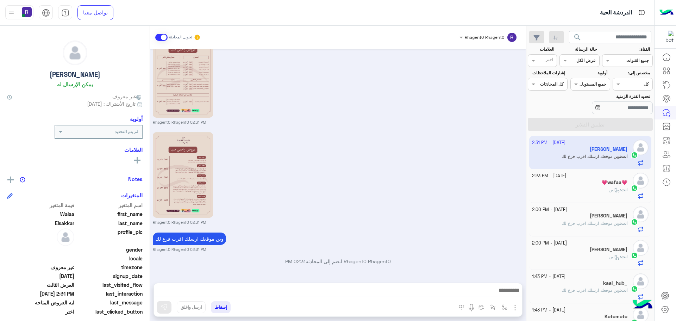
click at [609, 186] on div "💗wafaa💗" at bounding box center [580, 182] width 96 height 7
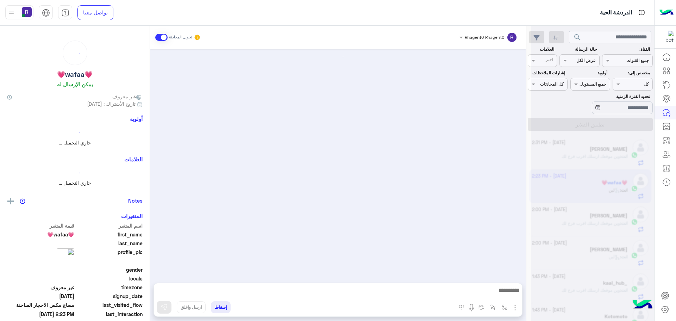
scroll to position [460, 0]
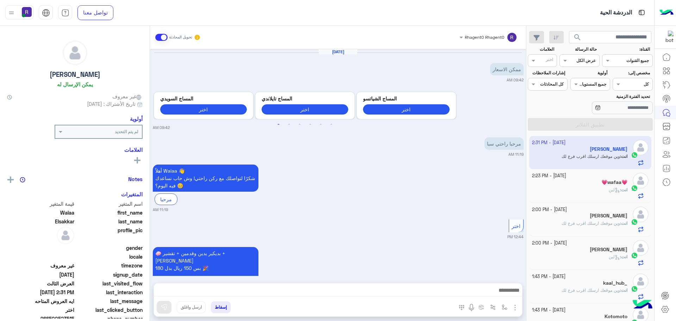
scroll to position [1500, 0]
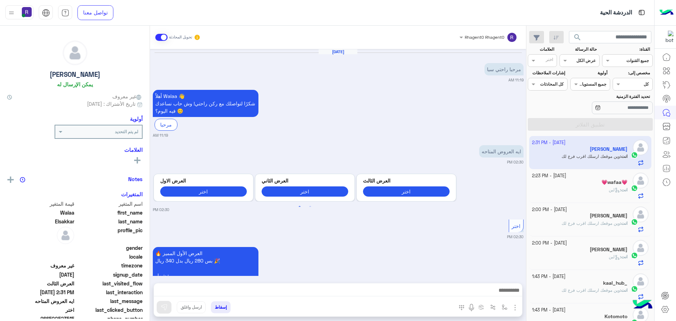
scroll to position [826, 0]
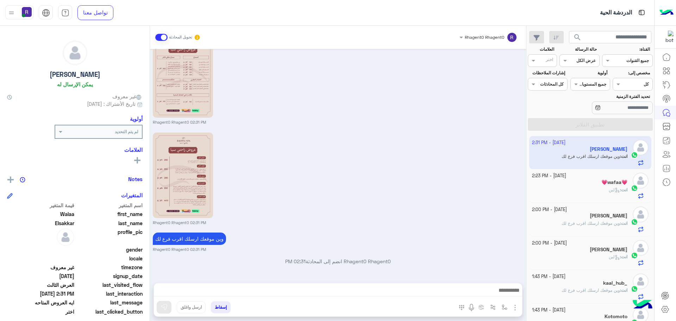
click at [598, 183] on div "💗wafaa💗" at bounding box center [580, 182] width 96 height 7
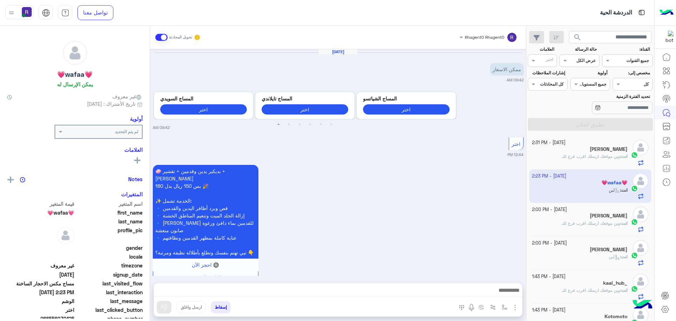
scroll to position [460, 0]
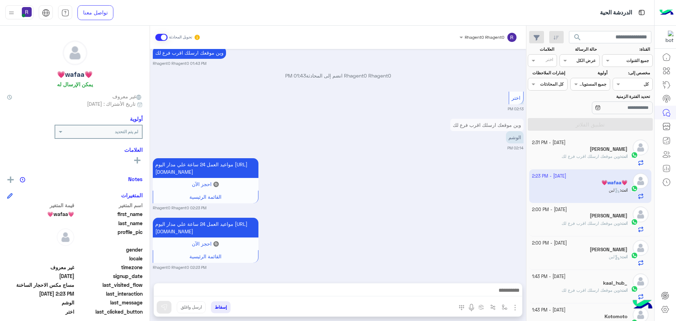
click at [596, 158] on span "وين موقعك ارسلك اقرب فرع لك" at bounding box center [590, 155] width 58 height 5
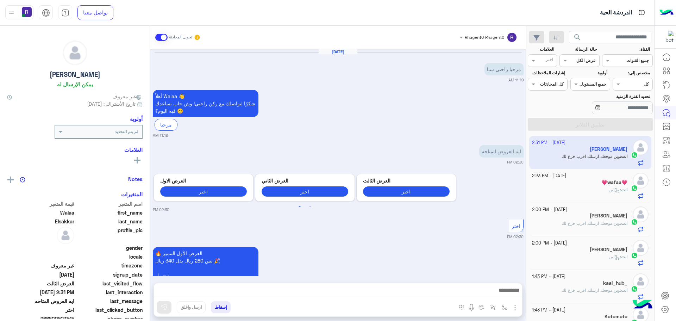
scroll to position [826, 0]
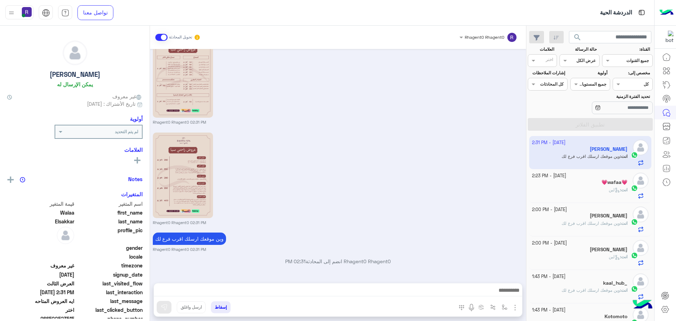
click at [590, 247] on div "[PERSON_NAME]" at bounding box center [580, 249] width 96 height 7
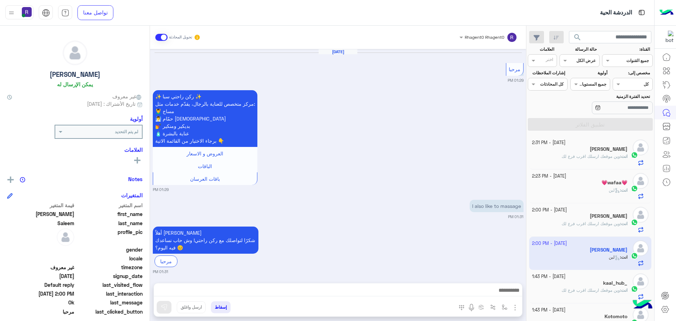
scroll to position [741, 0]
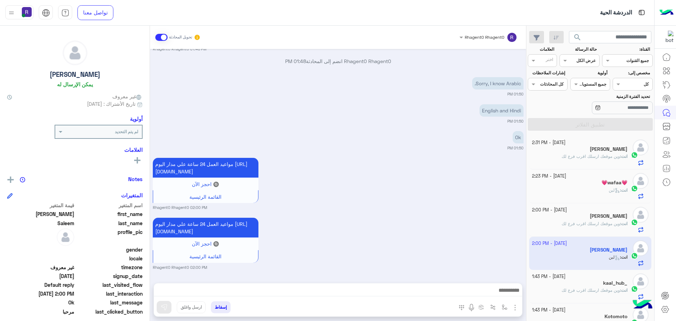
click at [590, 227] on div "انت : وين موقعك ارسلك اقرب فرع لك" at bounding box center [580, 226] width 96 height 12
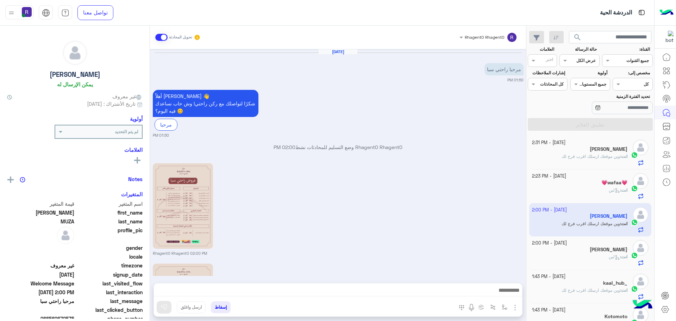
scroll to position [131, 0]
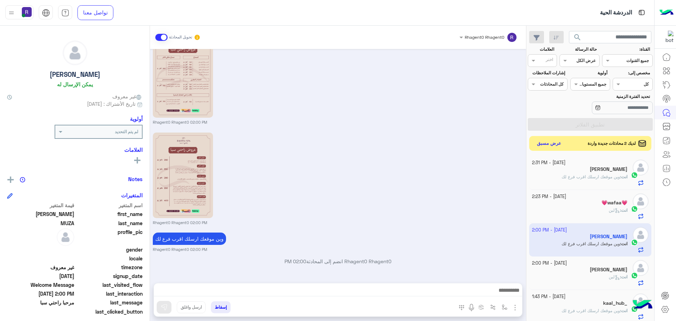
click at [541, 145] on button "عرض مسبق" at bounding box center [549, 144] width 30 height 10
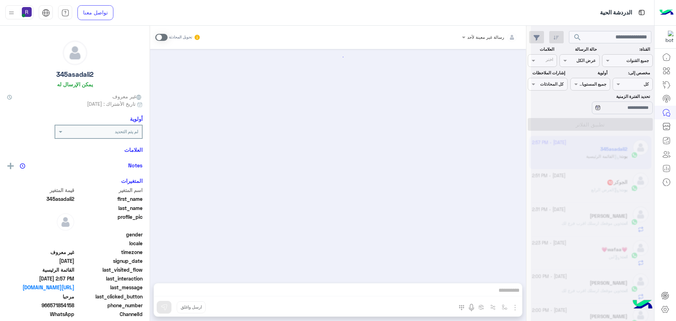
scroll to position [175, 0]
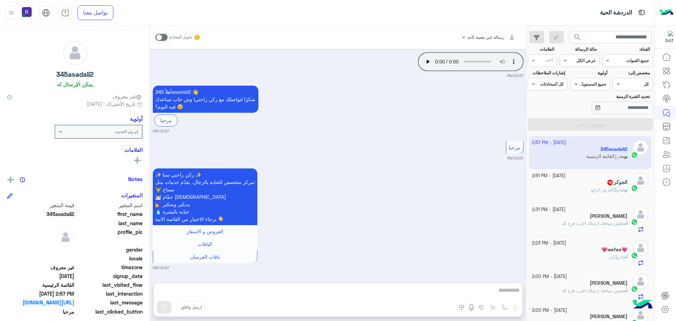
click at [165, 36] on span at bounding box center [161, 37] width 12 height 7
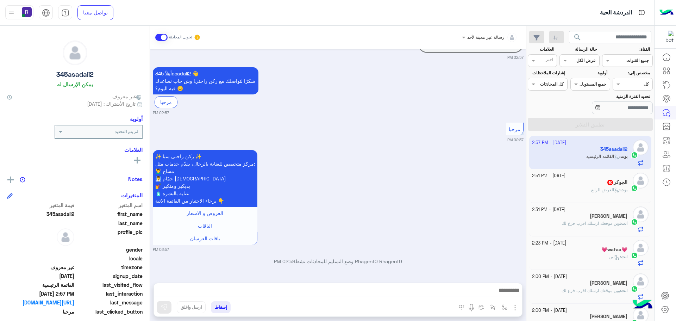
click at [515, 307] on img "button" at bounding box center [515, 307] width 8 height 8
click at [511, 295] on img at bounding box center [513, 292] width 6 height 8
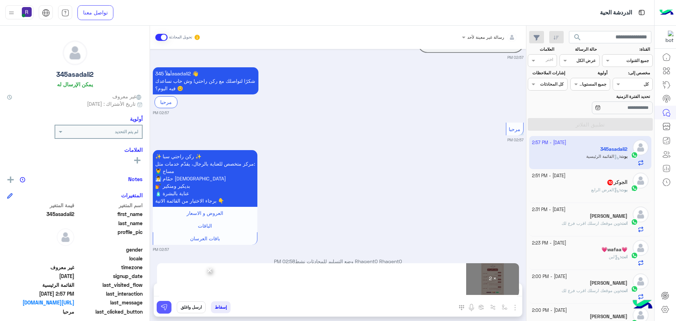
click at [168, 304] on button at bounding box center [164, 307] width 15 height 13
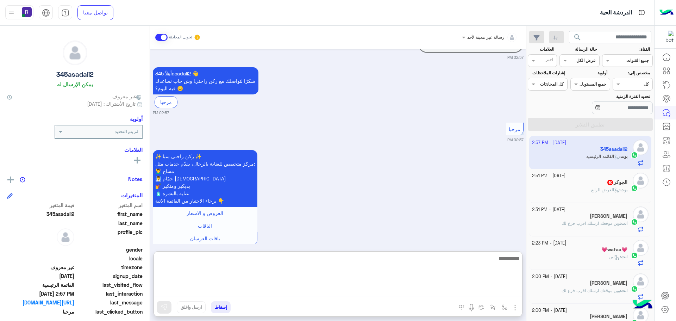
paste textarea "**********"
type textarea "**********"
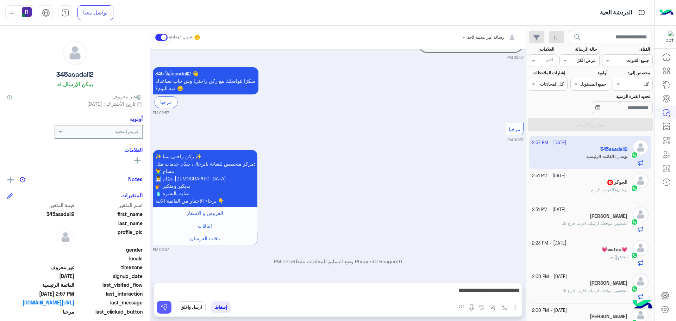
click at [165, 303] on button at bounding box center [164, 307] width 15 height 13
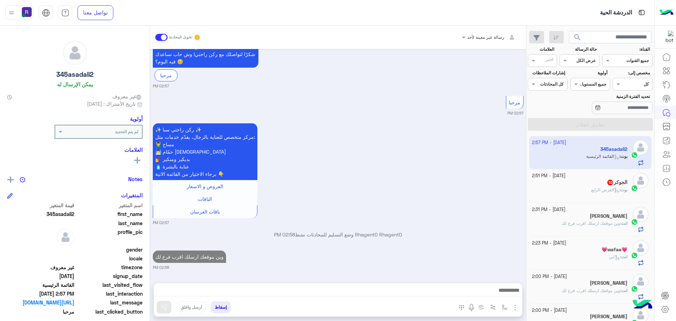
click at [562, 189] on div "بوت : العرض الرابع" at bounding box center [580, 193] width 96 height 12
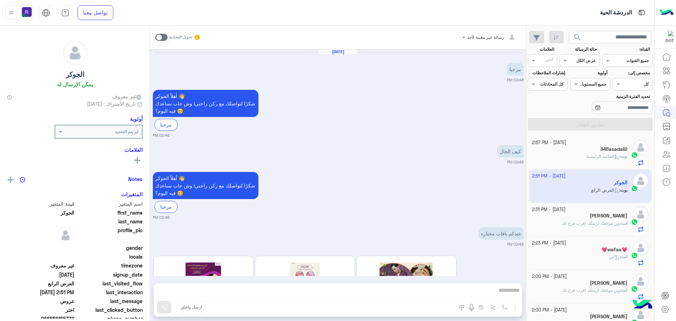
scroll to position [1081, 0]
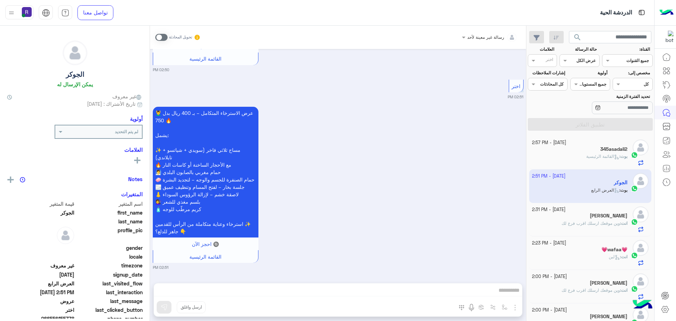
click at [165, 35] on span at bounding box center [161, 37] width 12 height 7
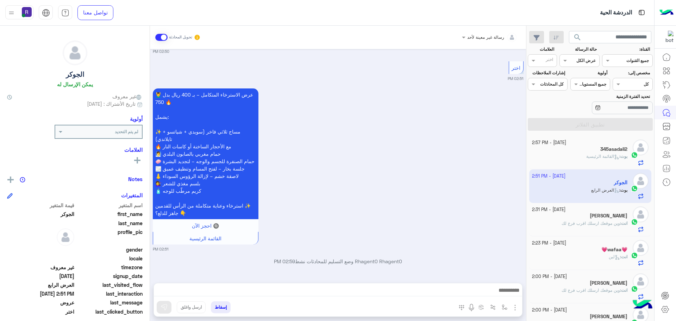
click at [516, 307] on img "button" at bounding box center [515, 307] width 8 height 8
click at [512, 295] on img at bounding box center [513, 292] width 6 height 8
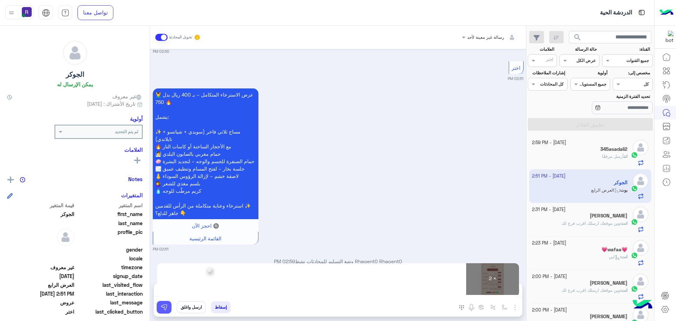
click at [161, 306] on img at bounding box center [164, 306] width 7 height 7
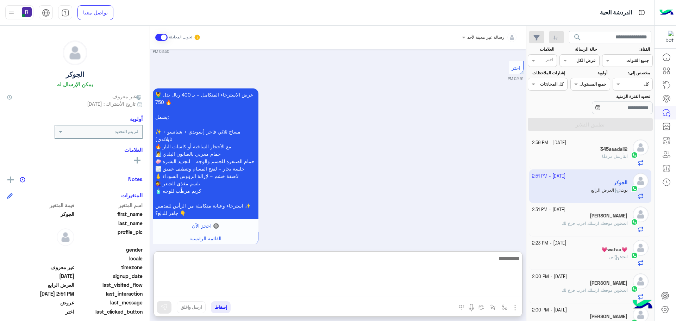
paste textarea "**********"
type textarea "**********"
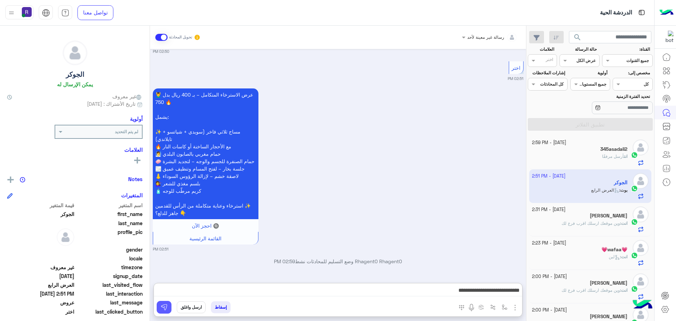
click at [169, 305] on button at bounding box center [164, 307] width 15 height 13
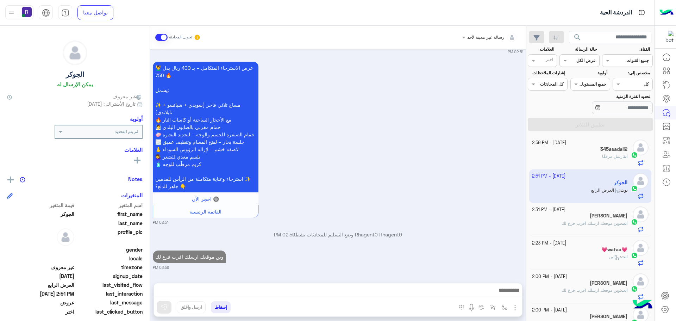
scroll to position [1126, 0]
click at [605, 145] on div "[DATE] - 2:59 PM" at bounding box center [580, 142] width 96 height 7
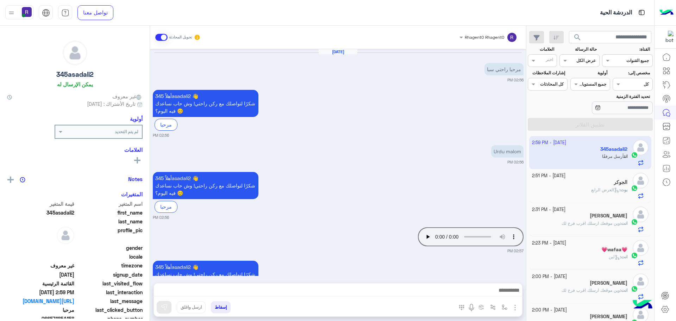
scroll to position [438, 0]
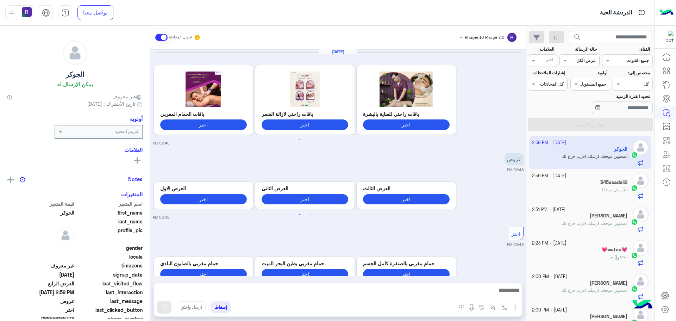
scroll to position [1806, 0]
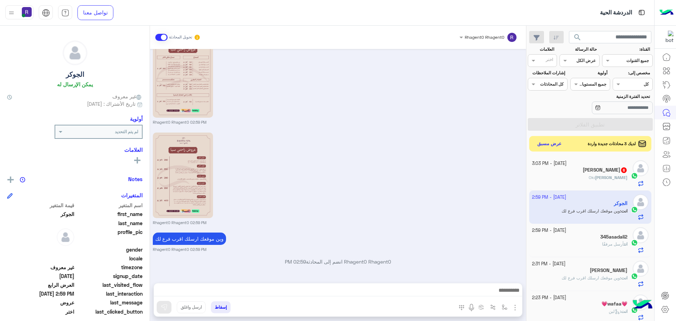
click at [577, 179] on div "[PERSON_NAME] : Ok" at bounding box center [580, 180] width 96 height 12
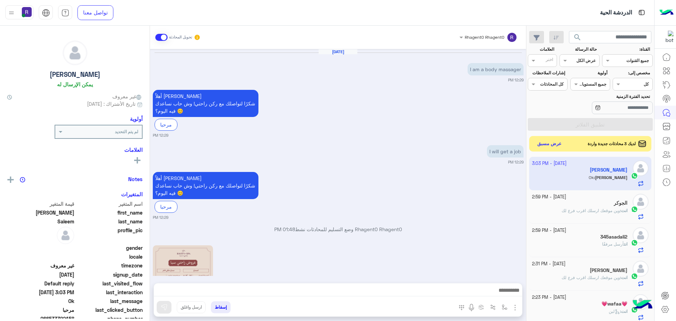
scroll to position [596, 0]
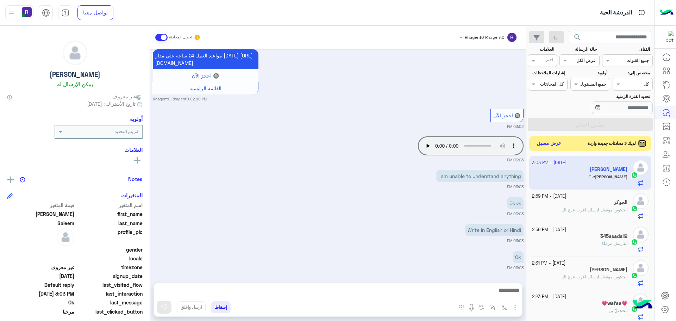
click at [548, 146] on button "عرض مسبق" at bounding box center [549, 144] width 30 height 10
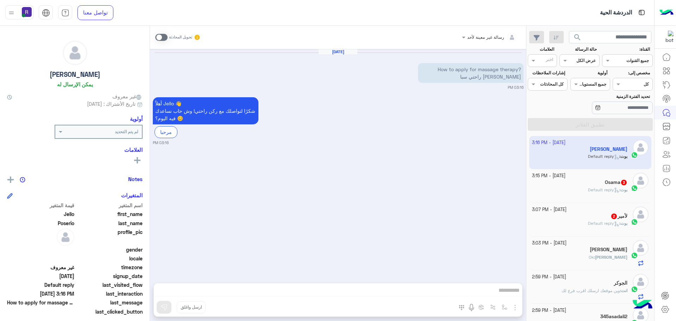
click at [165, 36] on span at bounding box center [161, 37] width 12 height 7
drag, startPoint x: 515, startPoint y: 308, endPoint x: 509, endPoint y: 302, distance: 8.2
click at [514, 308] on img "button" at bounding box center [515, 307] width 8 height 8
click at [501, 291] on span "الصور" at bounding box center [501, 292] width 13 height 8
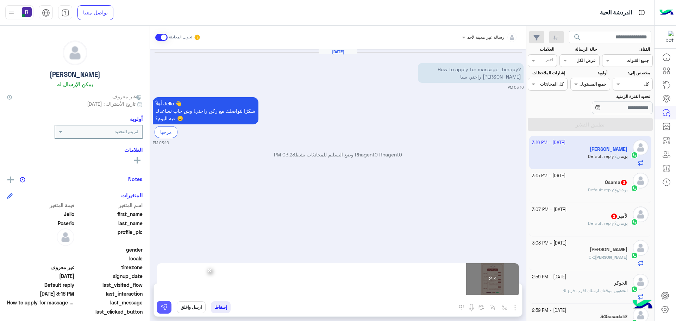
click at [161, 311] on button at bounding box center [164, 307] width 15 height 13
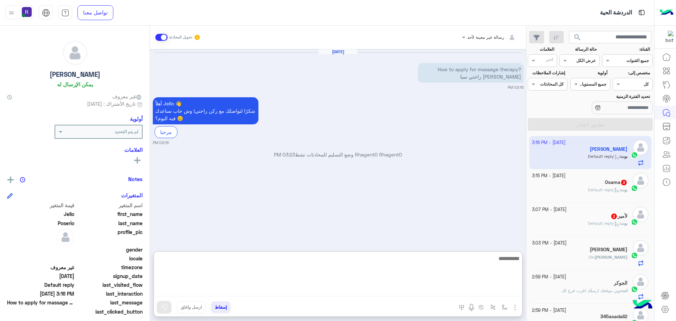
paste textarea "**********"
type textarea "**********"
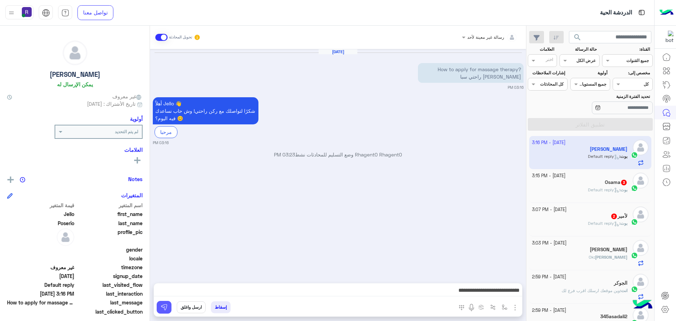
click at [167, 308] on img at bounding box center [164, 306] width 7 height 7
click at [584, 221] on div "بوت : Default reply" at bounding box center [580, 226] width 96 height 12
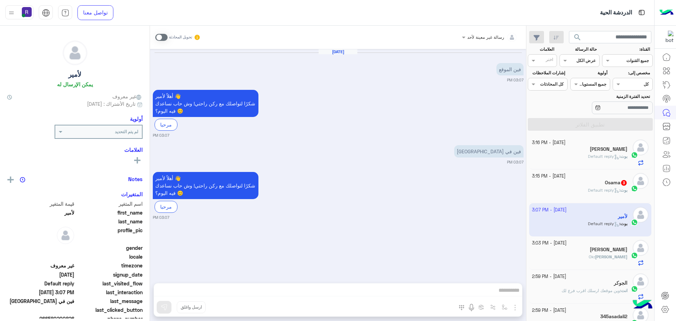
click at [164, 37] on span at bounding box center [161, 37] width 12 height 7
click at [516, 308] on img "button" at bounding box center [515, 307] width 8 height 8
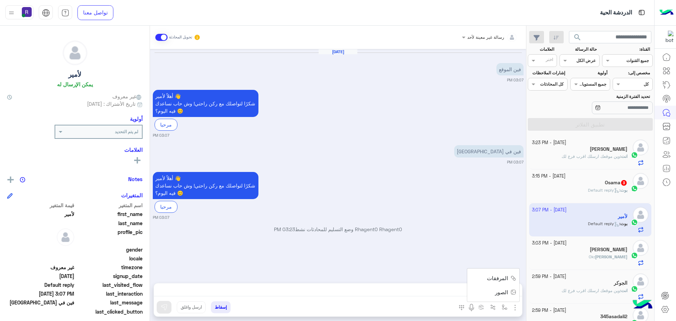
click at [500, 294] on span "الصور" at bounding box center [501, 292] width 13 height 8
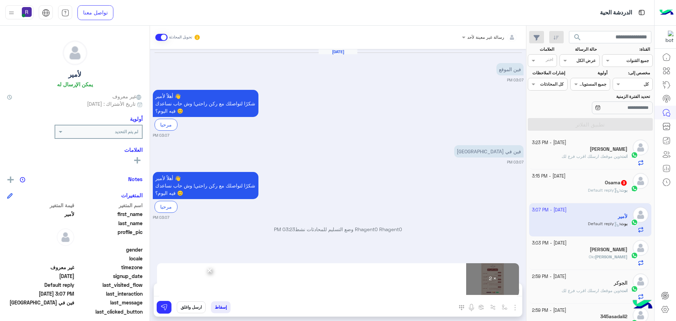
click at [162, 299] on div "× 2 ×" at bounding box center [338, 292] width 368 height 18
click at [168, 310] on button at bounding box center [164, 307] width 15 height 13
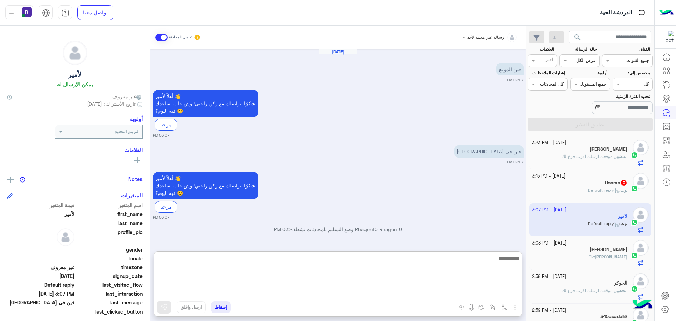
paste textarea "**********"
type textarea "**********"
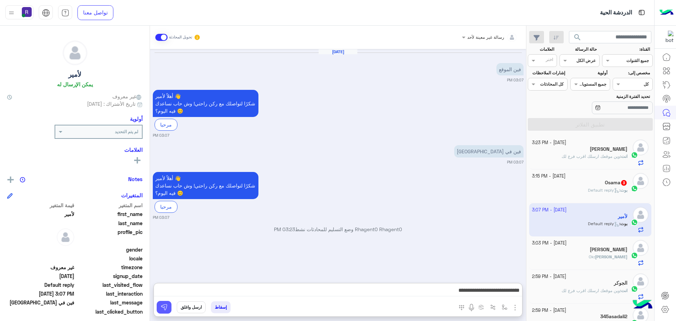
click at [165, 304] on img at bounding box center [164, 306] width 7 height 7
click at [565, 193] on div "بوت : Default reply" at bounding box center [580, 193] width 96 height 12
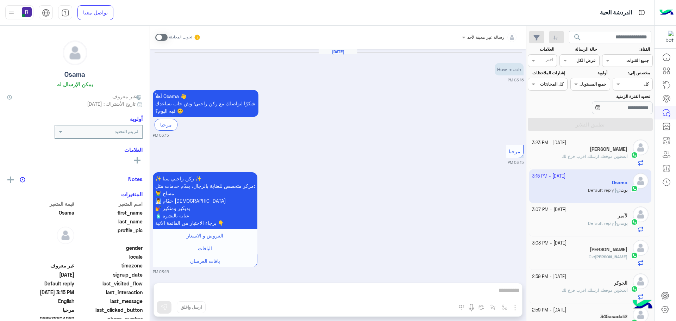
scroll to position [86, 0]
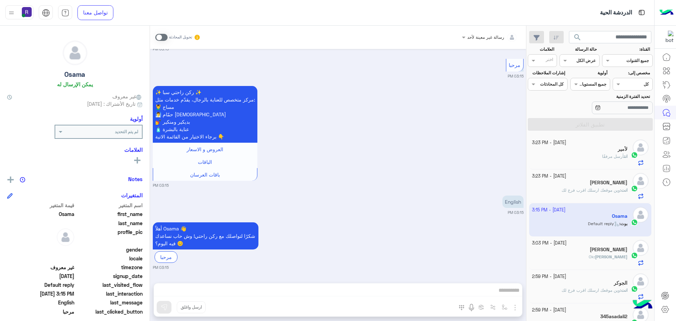
click at [164, 36] on span at bounding box center [161, 37] width 12 height 7
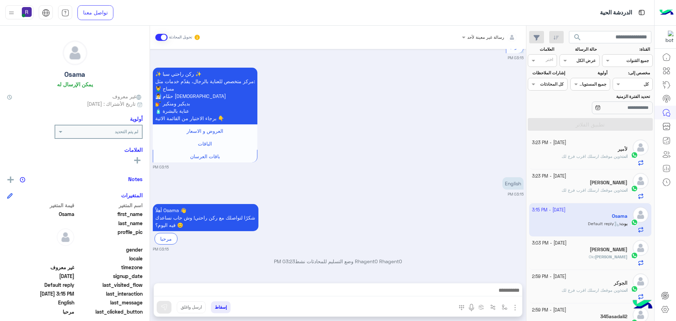
click at [514, 304] on img "button" at bounding box center [515, 307] width 8 height 8
click at [511, 296] on button "الصور" at bounding box center [504, 292] width 30 height 14
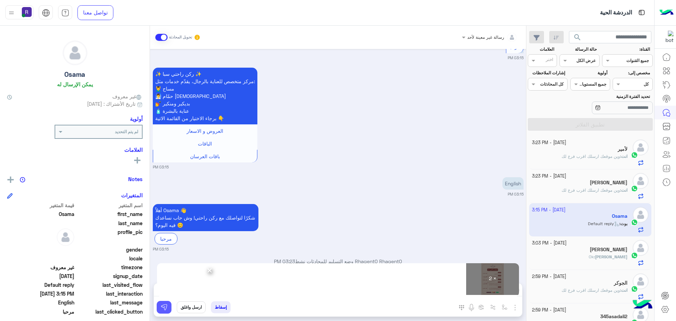
click at [163, 309] on img at bounding box center [164, 306] width 7 height 7
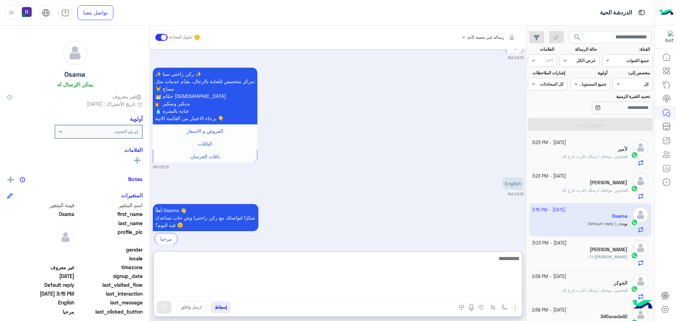
paste textarea "**********"
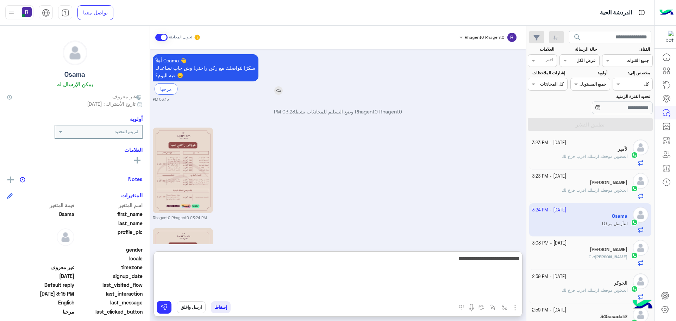
scroll to position [354, 0]
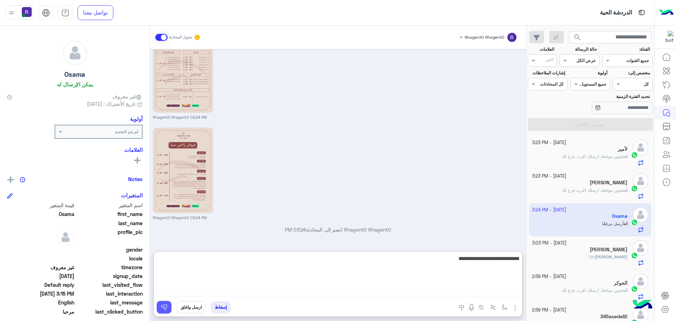
type textarea "**********"
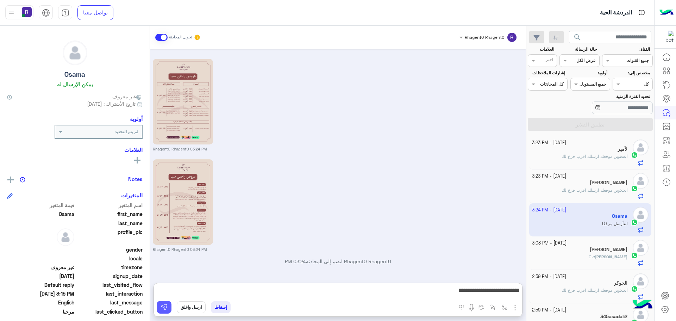
click at [168, 306] on button at bounding box center [164, 307] width 15 height 13
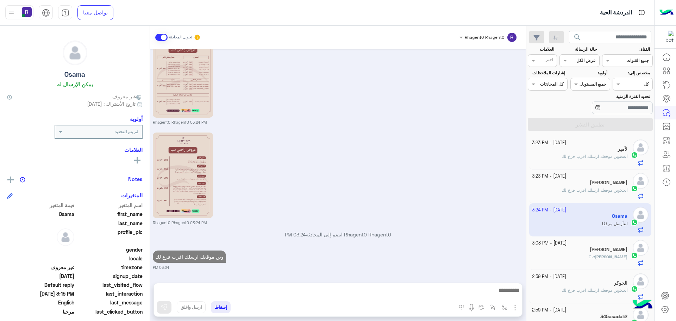
scroll to position [350, 0]
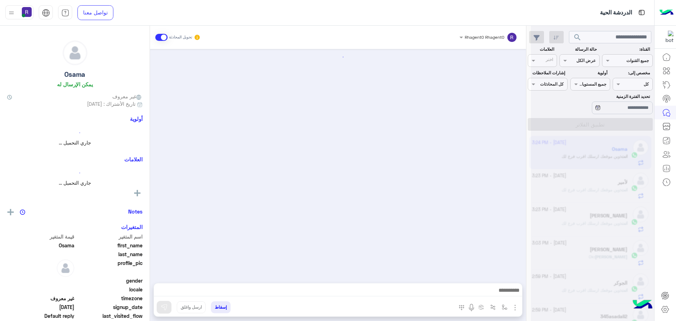
scroll to position [350, 0]
